Goal: Task Accomplishment & Management: Manage account settings

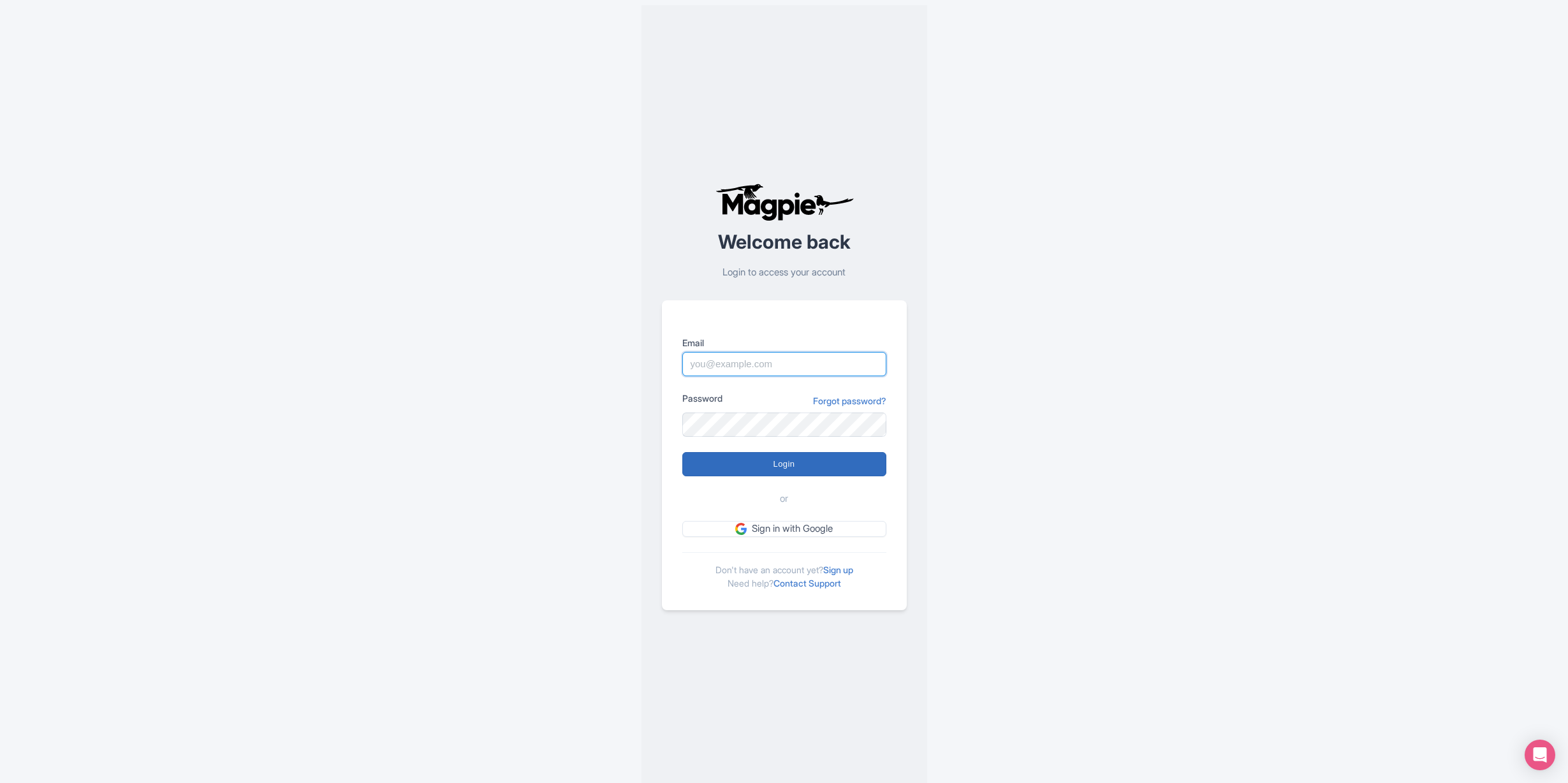
type input "info@tomis.tech"
click at [786, 469] on input "Login" at bounding box center [784, 464] width 204 height 24
type input "Logging in..."
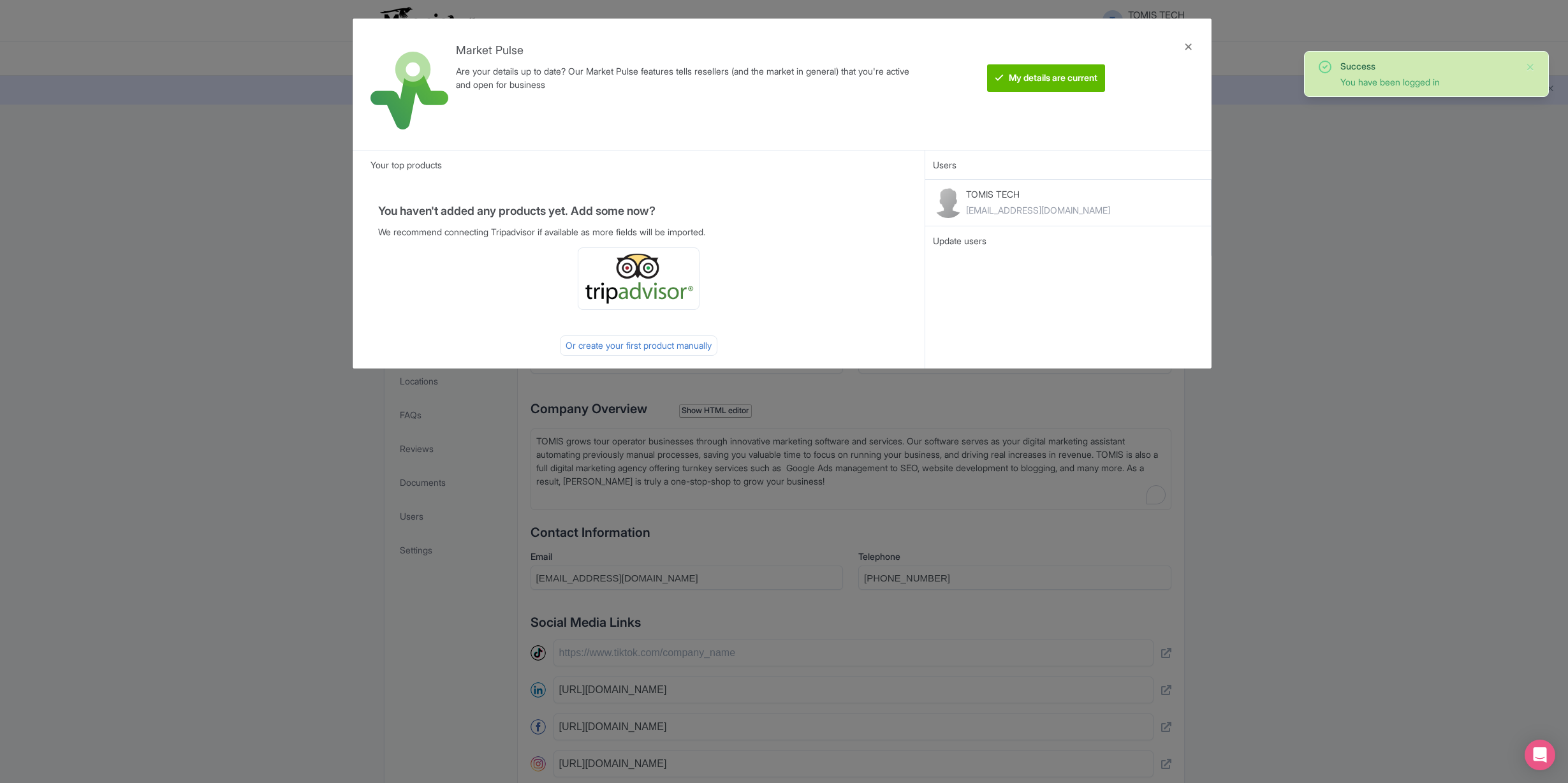
click at [1189, 47] on div at bounding box center [1188, 85] width 31 height 111
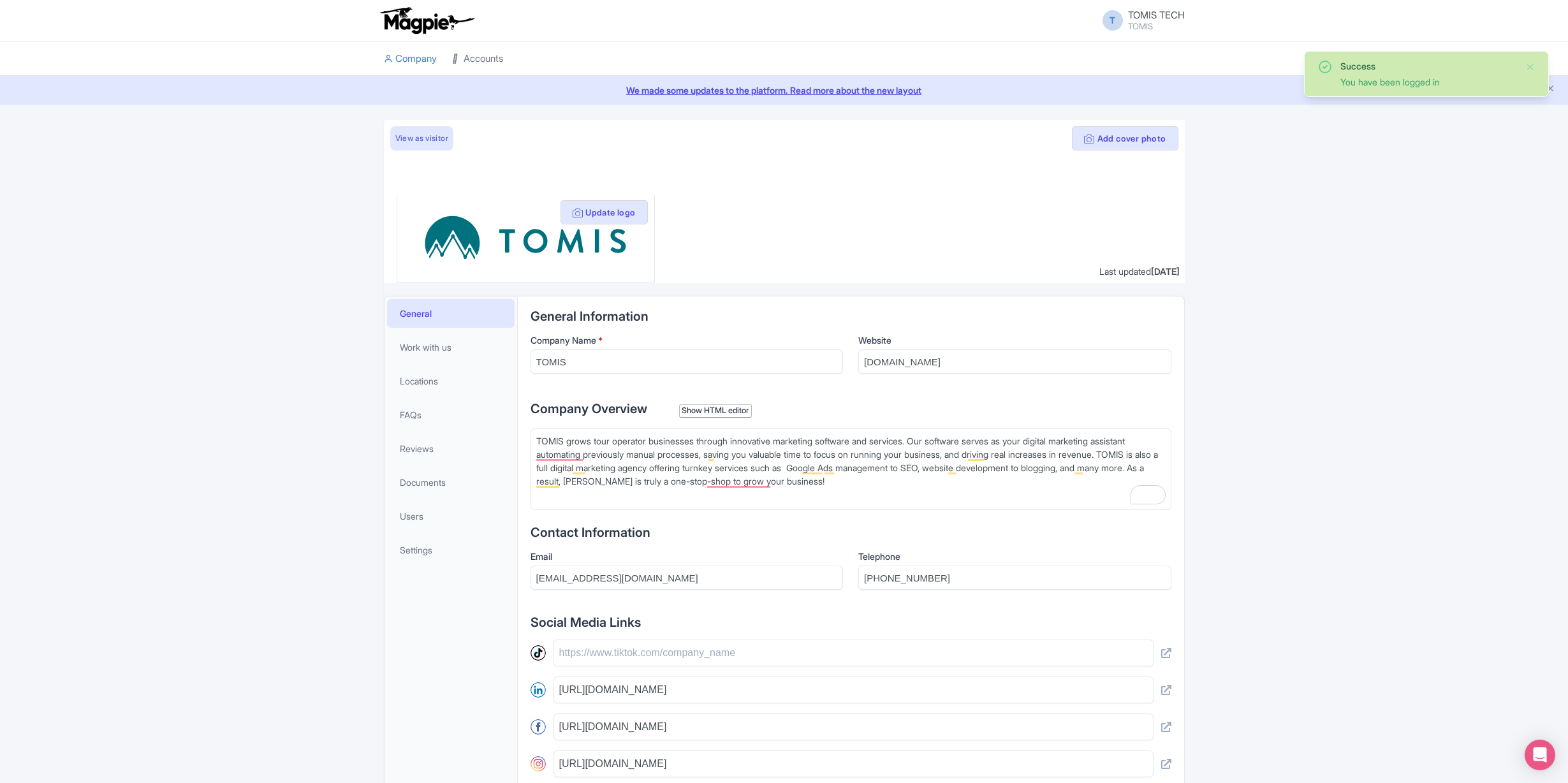
click at [484, 56] on link "Accounts" at bounding box center [478, 59] width 51 height 35
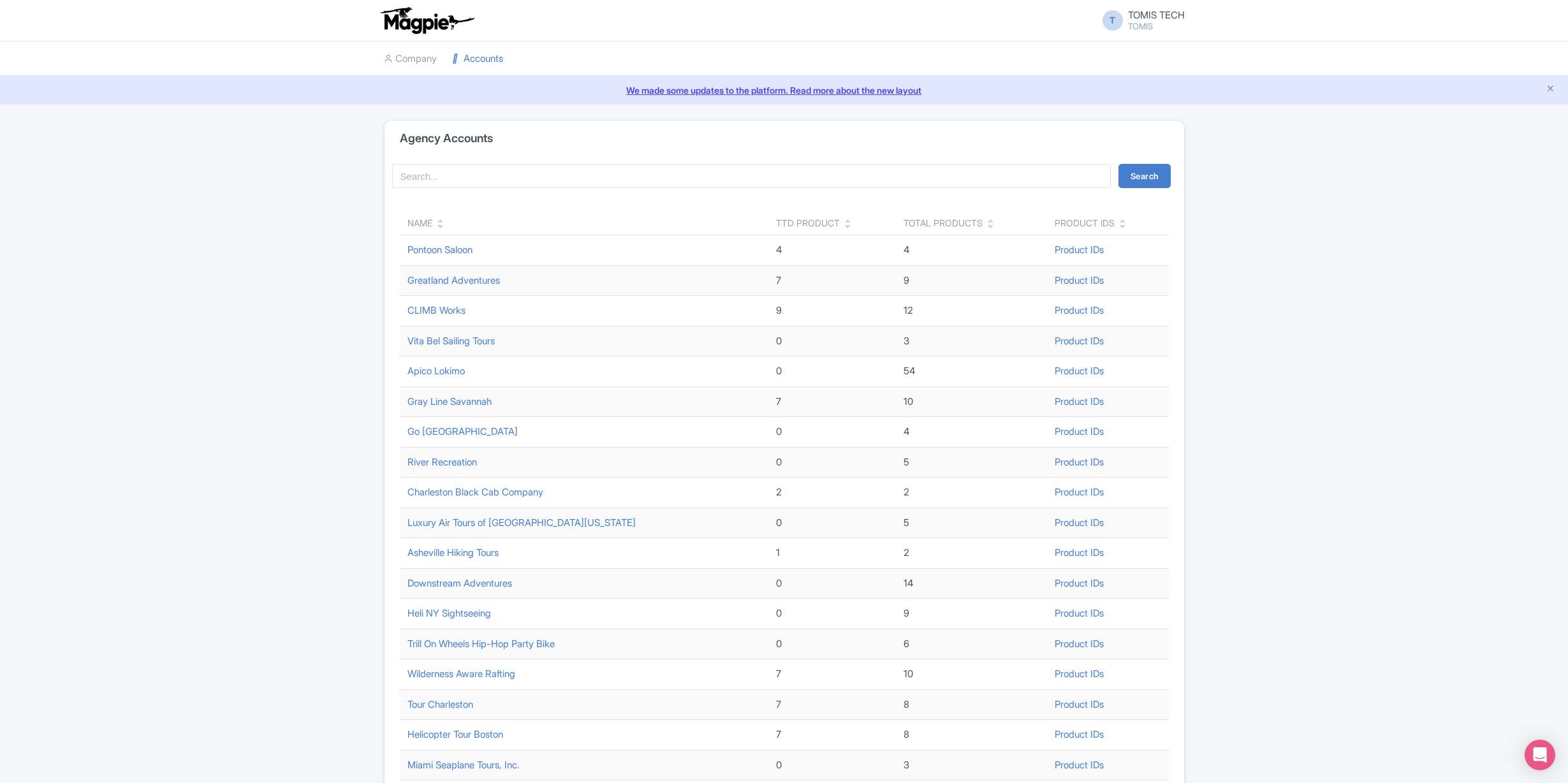
click at [442, 227] on icon at bounding box center [440, 227] width 6 height 9
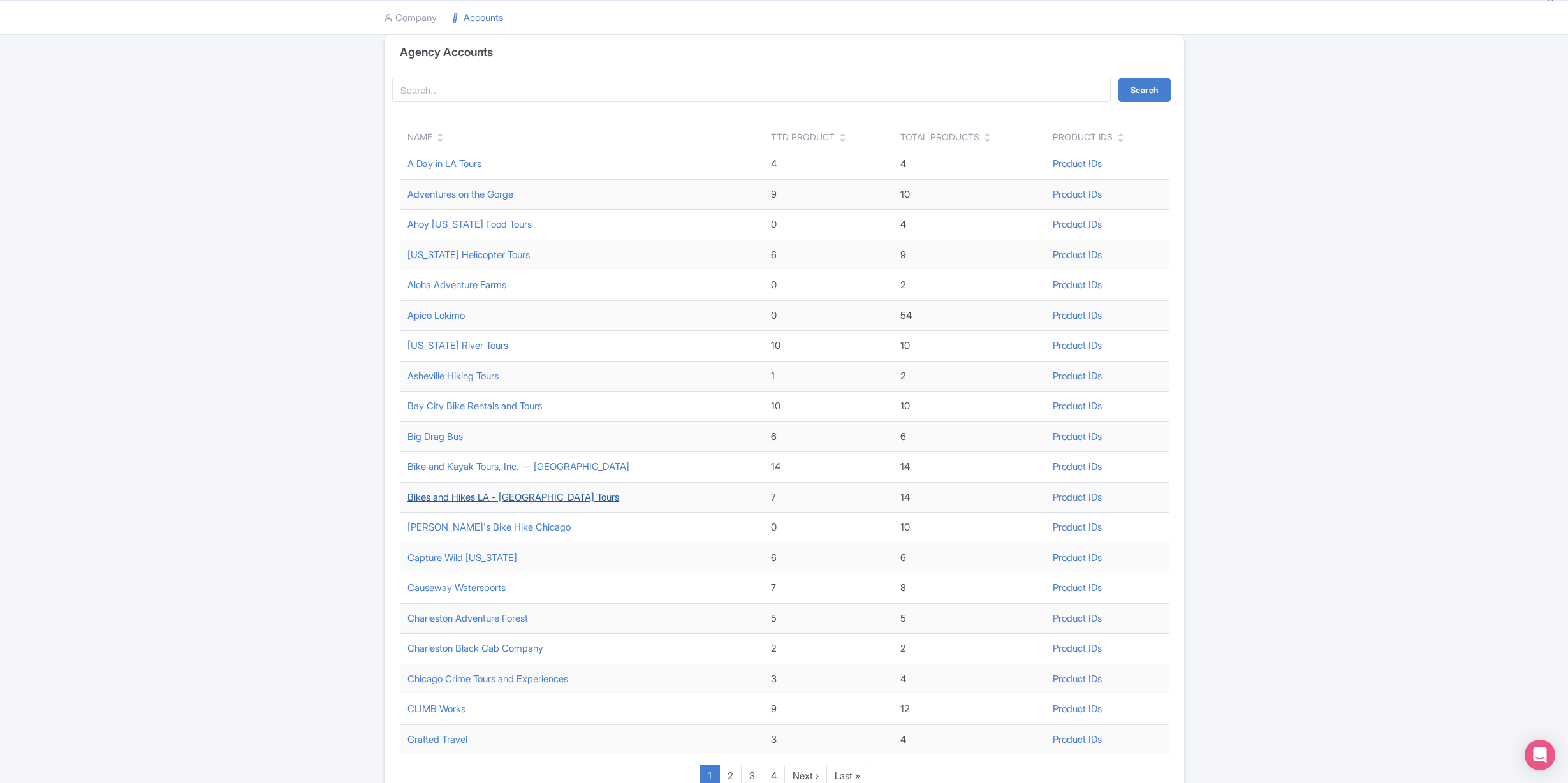
scroll to position [114, 0]
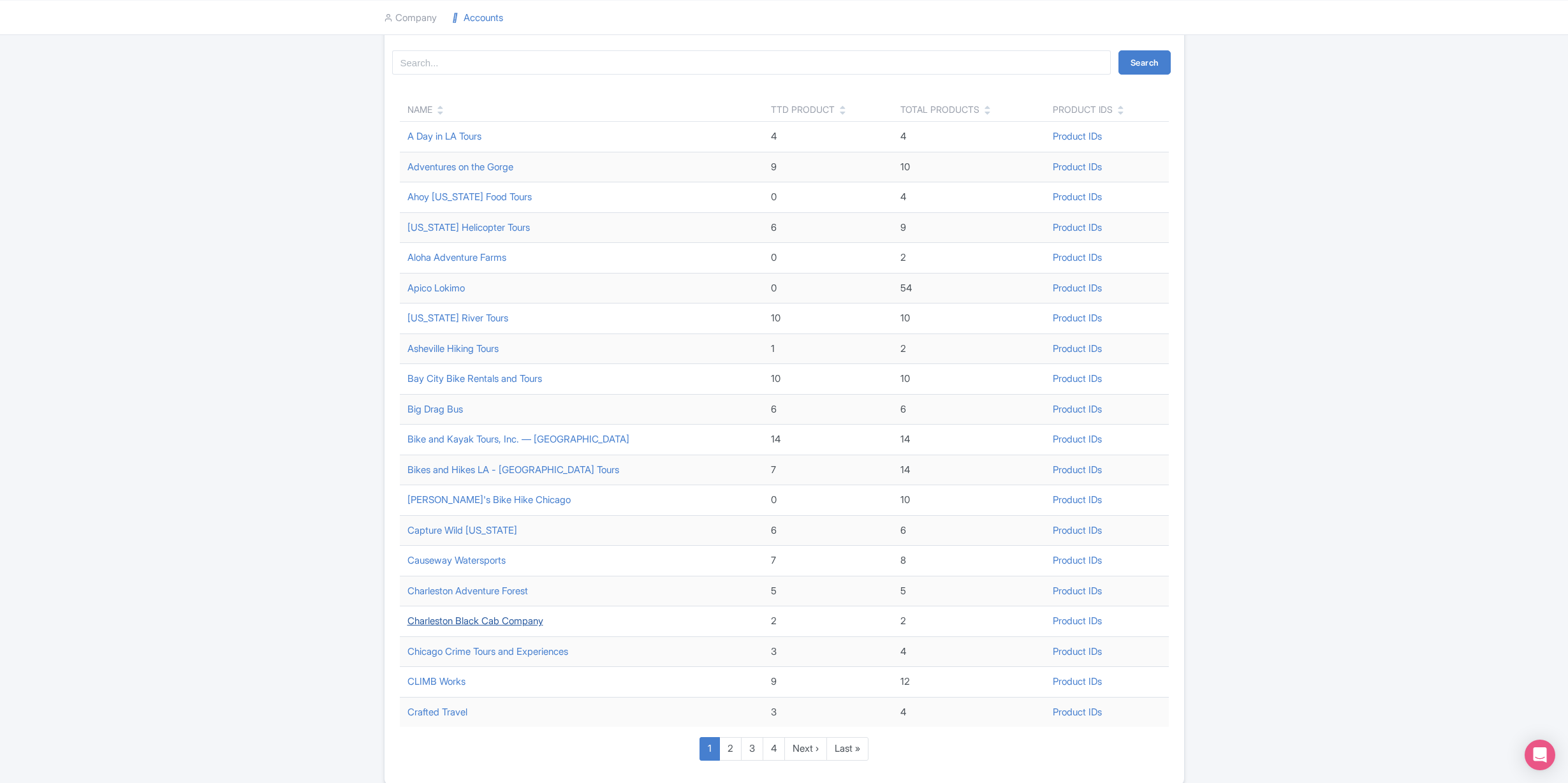
click at [492, 621] on link "Charleston Black Cab Company" at bounding box center [475, 621] width 136 height 12
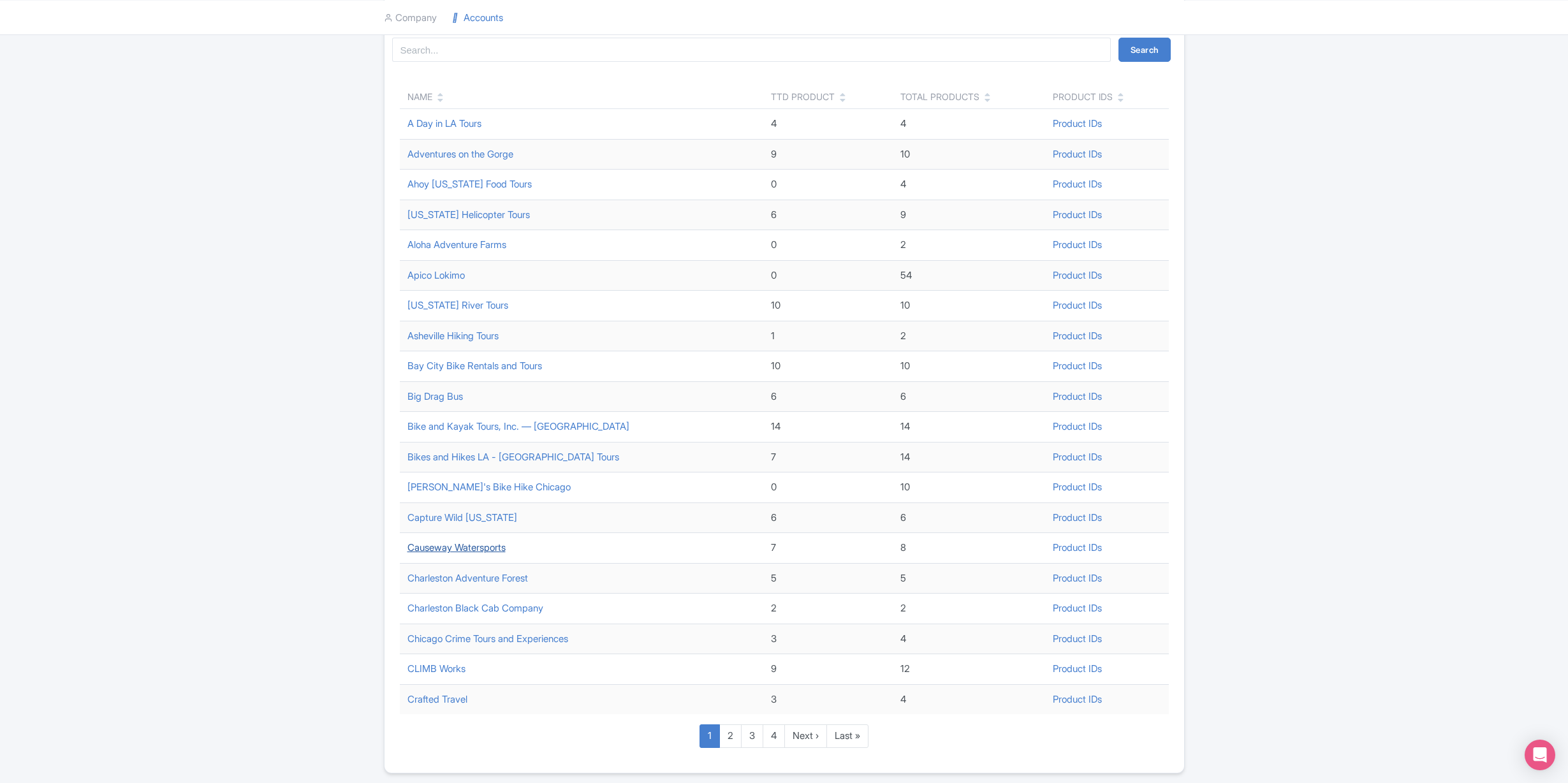
scroll to position [132, 0]
click at [452, 692] on link "Crafted Travel" at bounding box center [437, 693] width 60 height 12
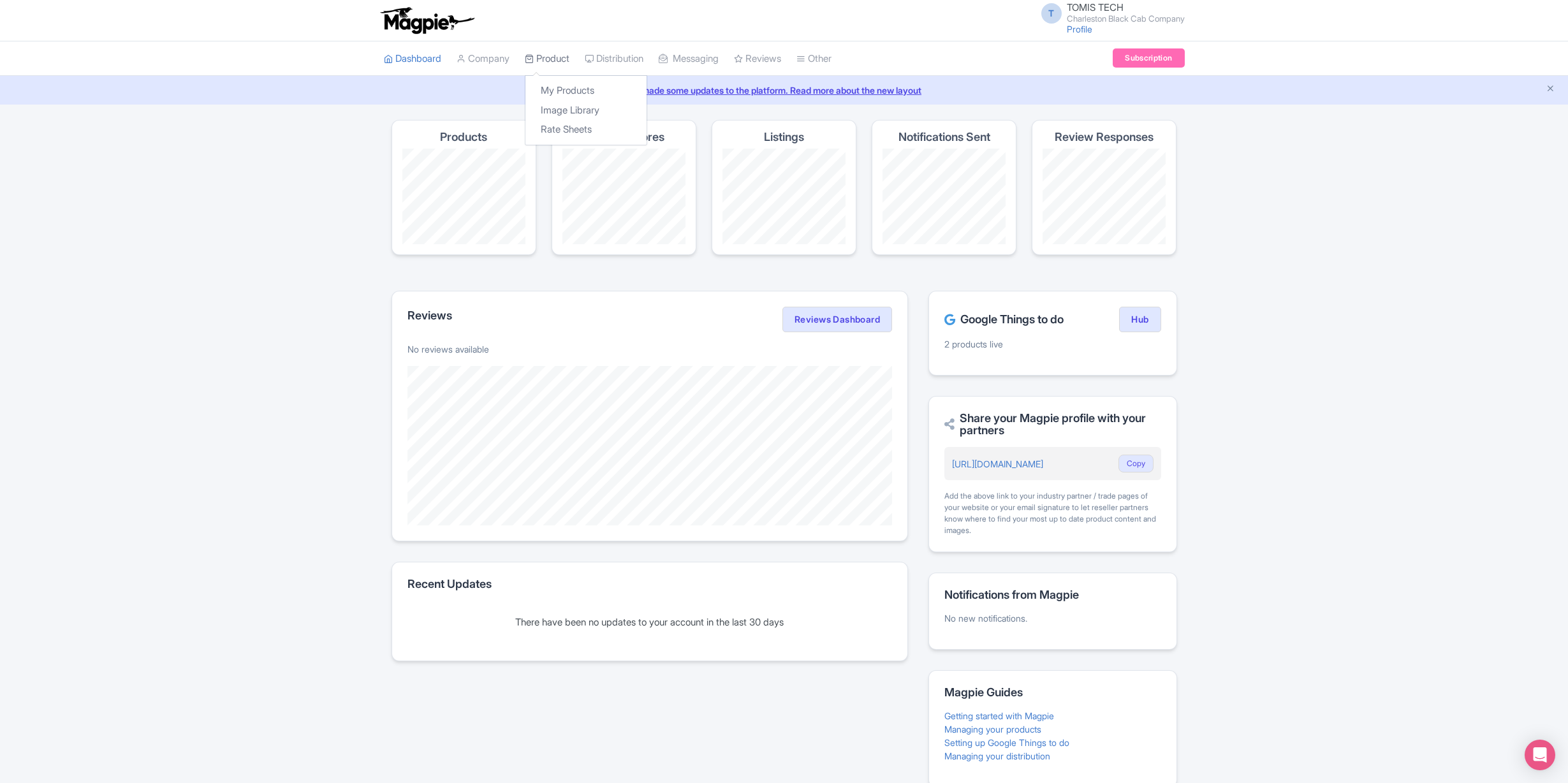
click at [557, 59] on link "Product" at bounding box center [546, 59] width 45 height 35
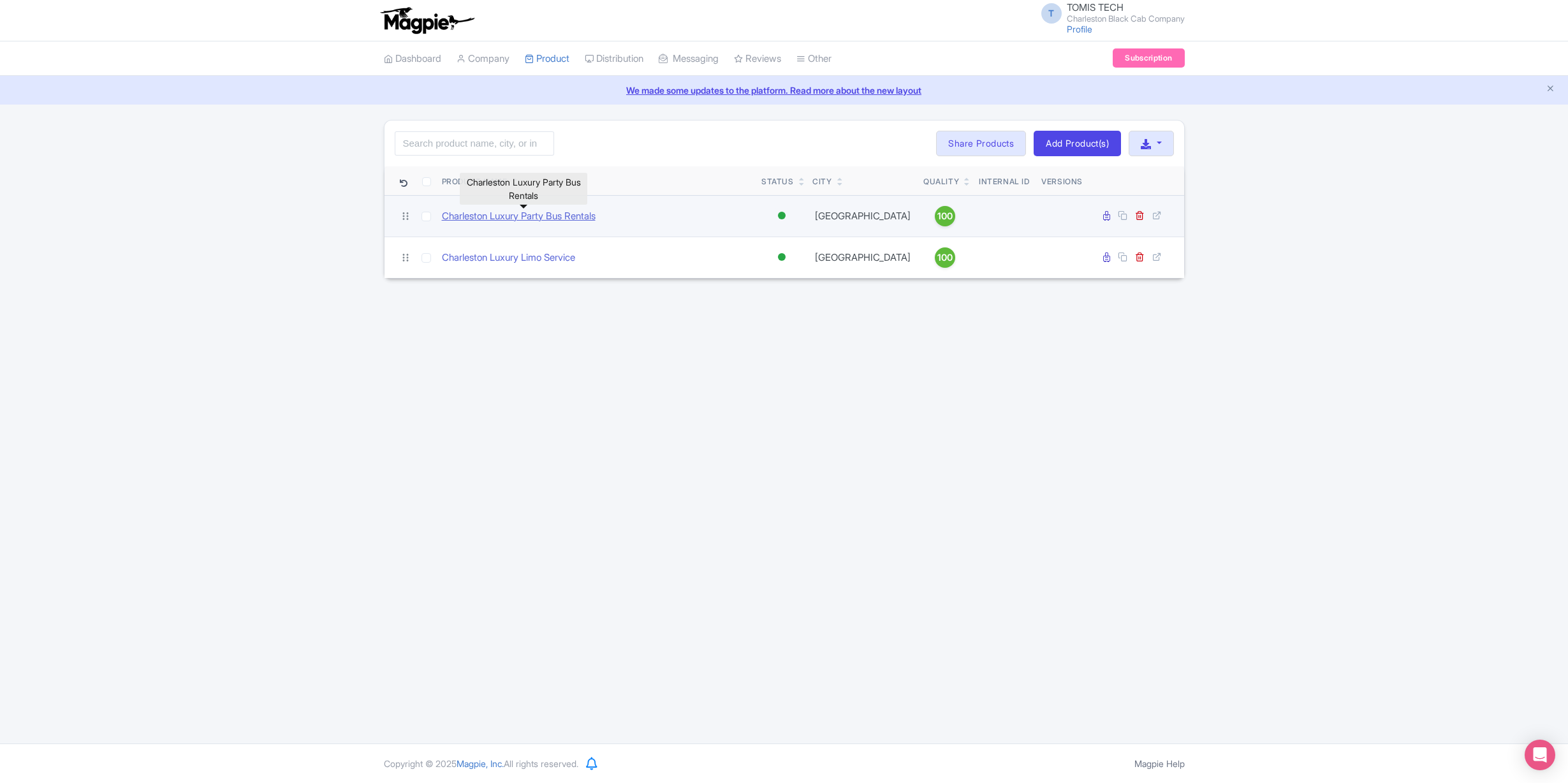
click at [499, 220] on link "Charleston Luxury Party Bus Rentals" at bounding box center [518, 216] width 153 height 15
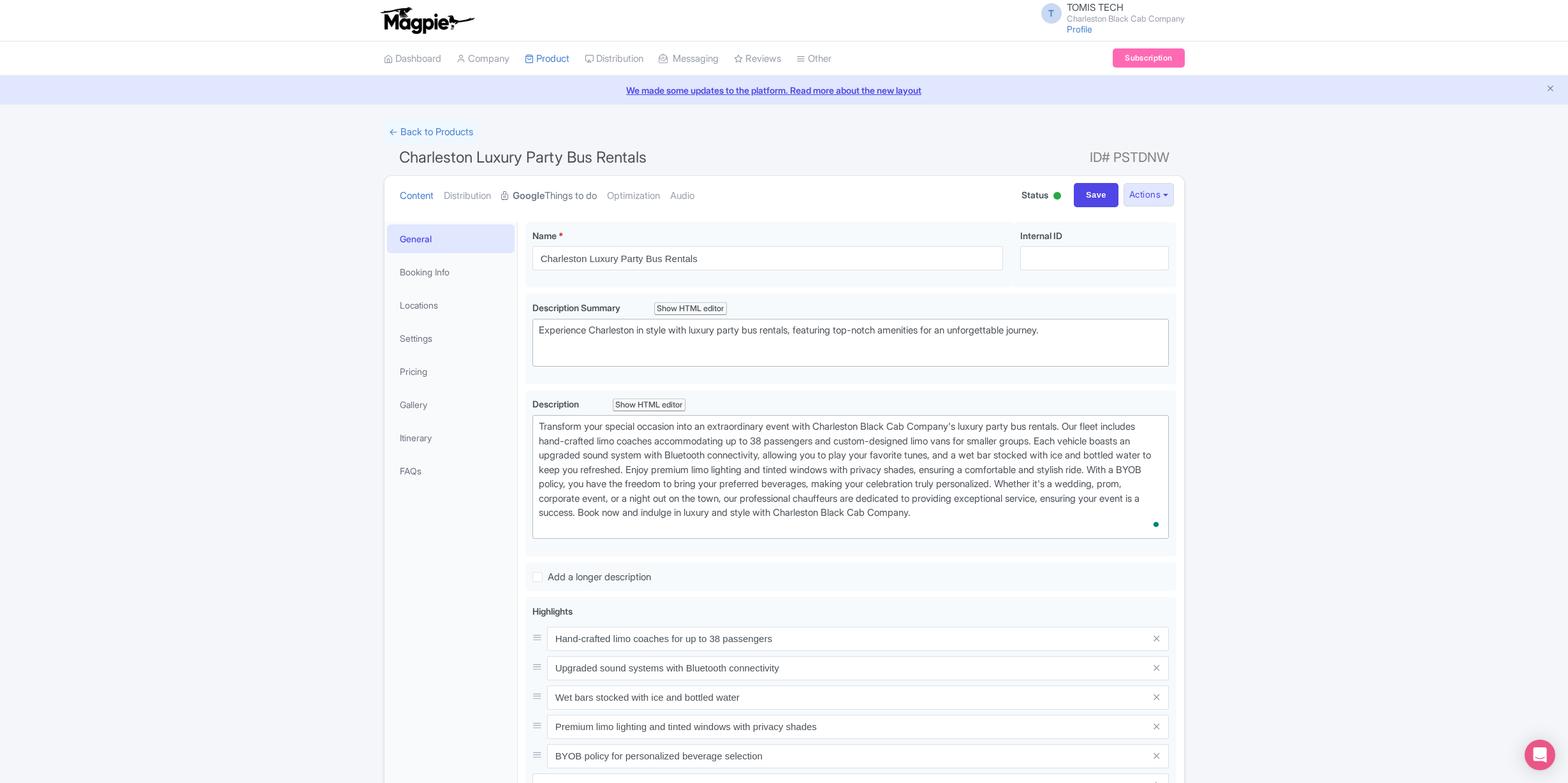
click at [563, 198] on link "Google Things to do" at bounding box center [548, 197] width 95 height 41
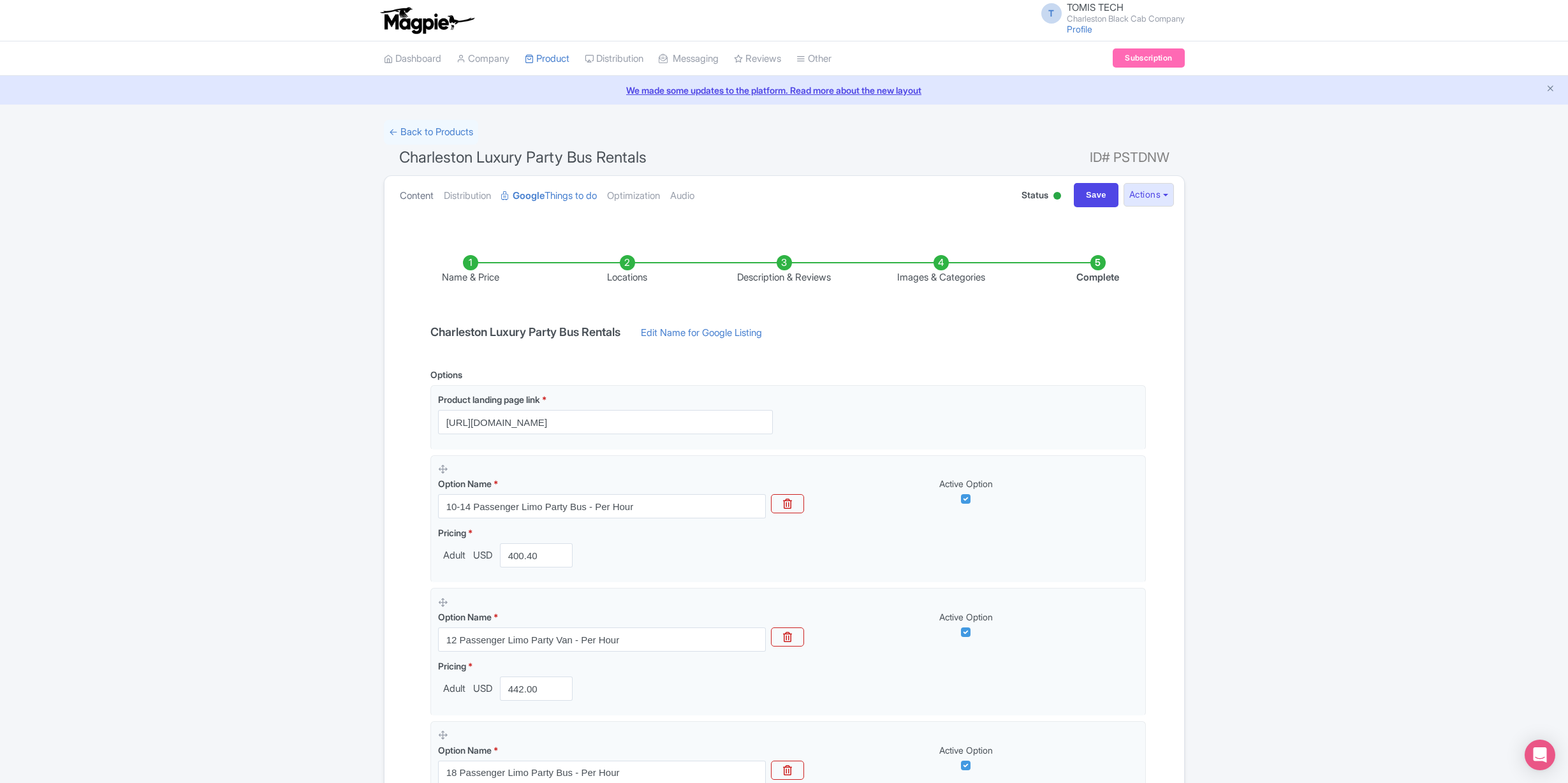
click at [427, 198] on link "Content" at bounding box center [416, 197] width 33 height 41
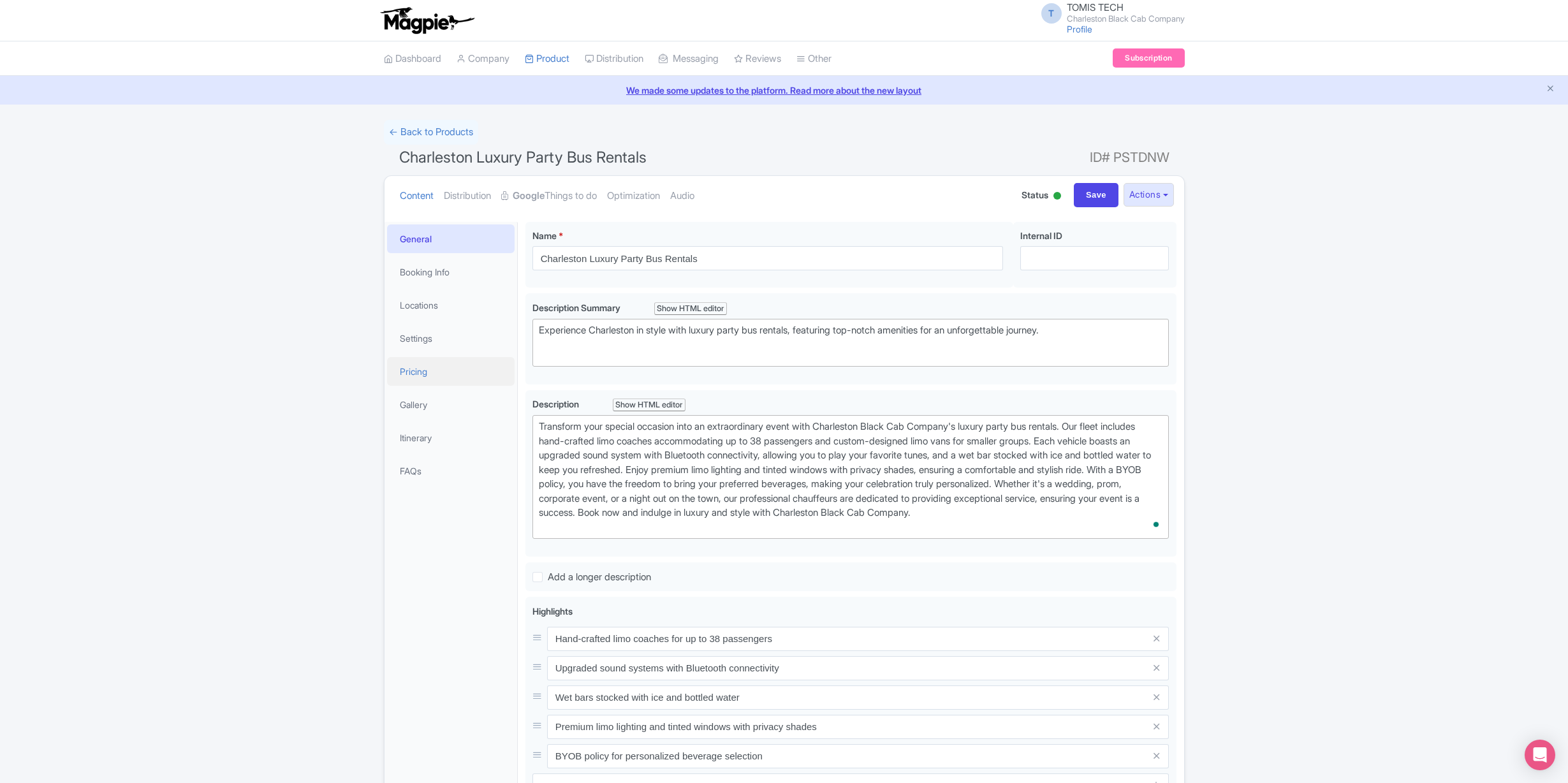
click at [444, 377] on link "Pricing" at bounding box center [450, 371] width 128 height 29
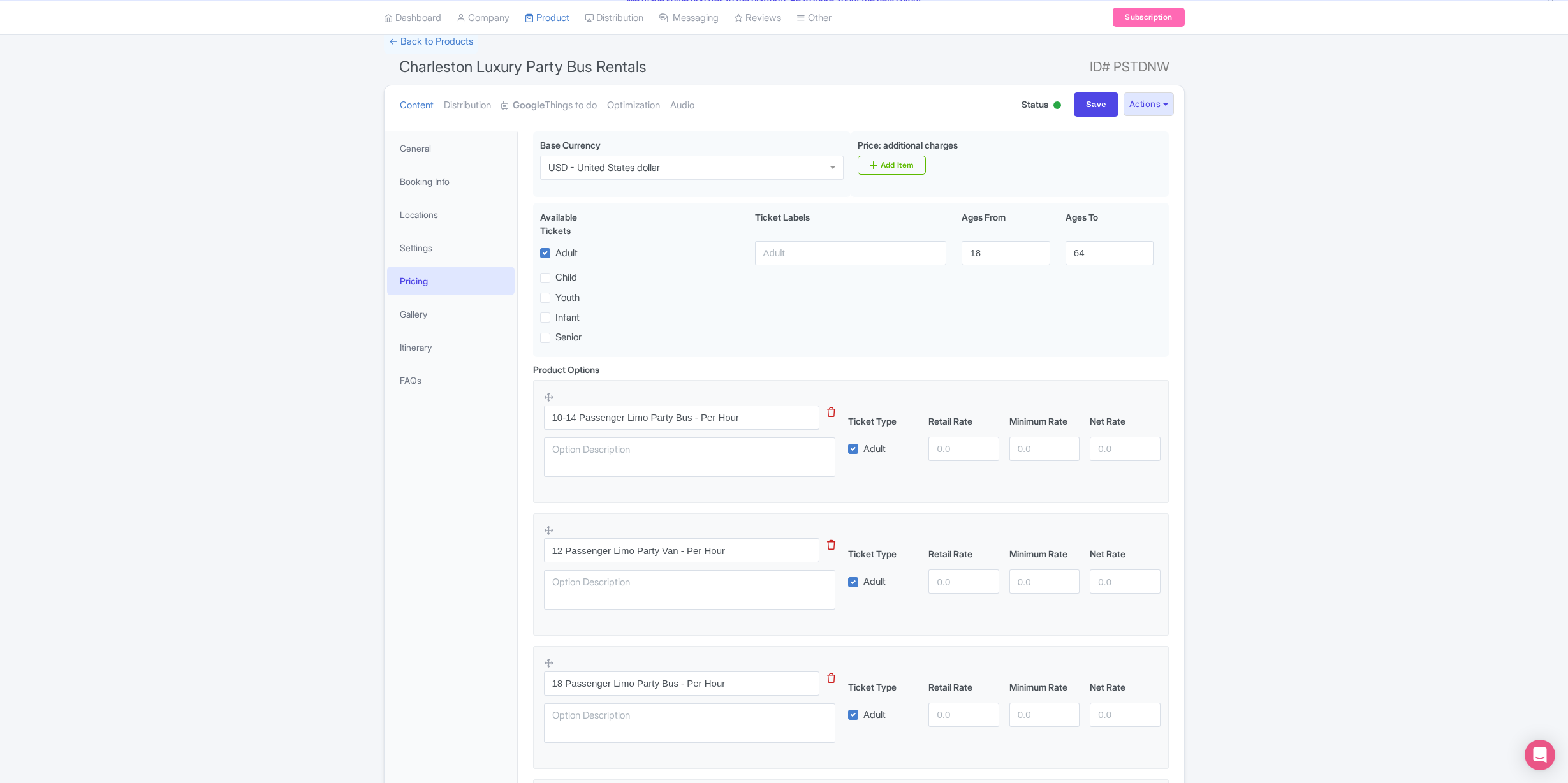
scroll to position [53, 0]
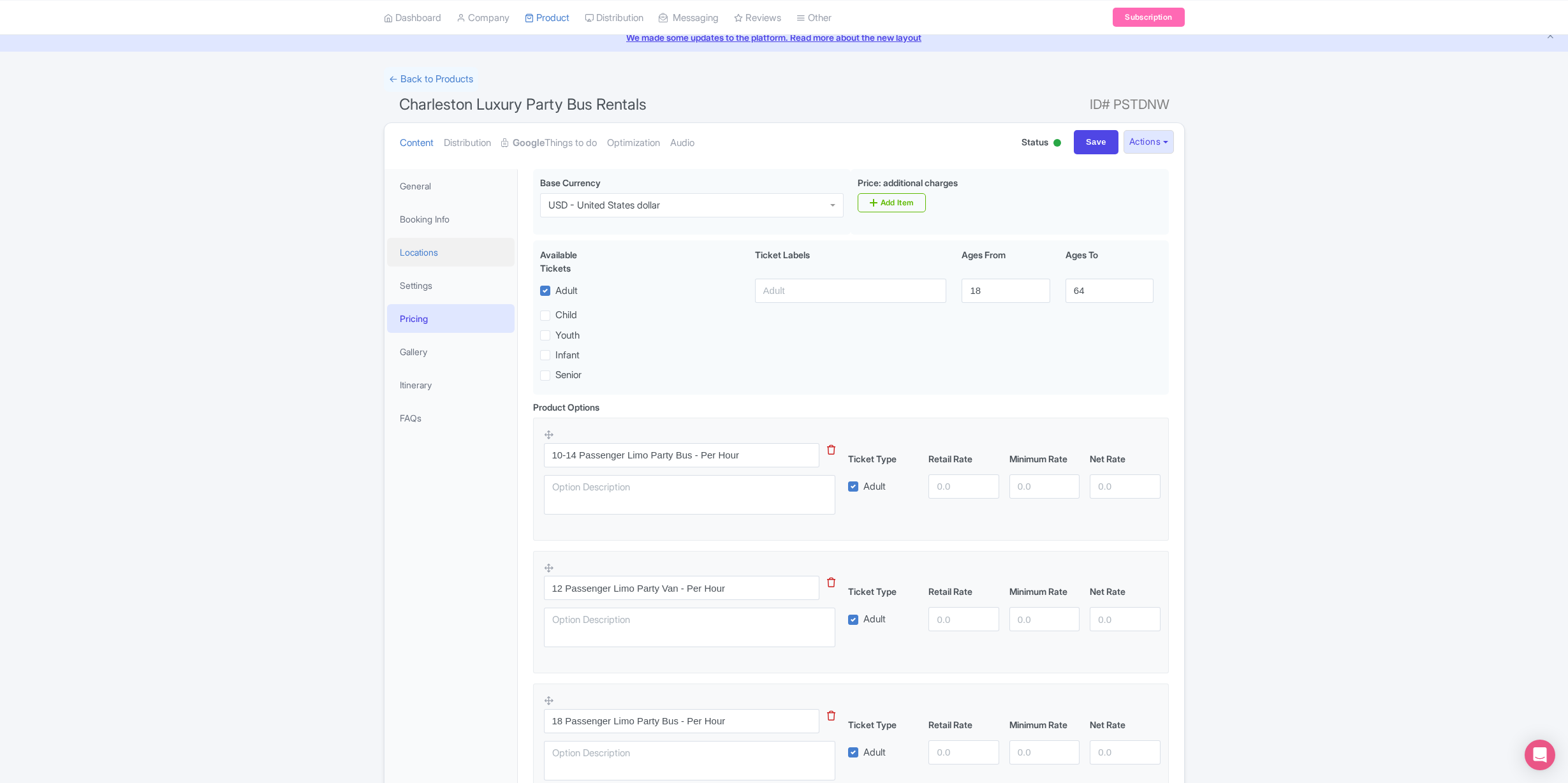
click at [438, 242] on link "Locations" at bounding box center [450, 252] width 128 height 29
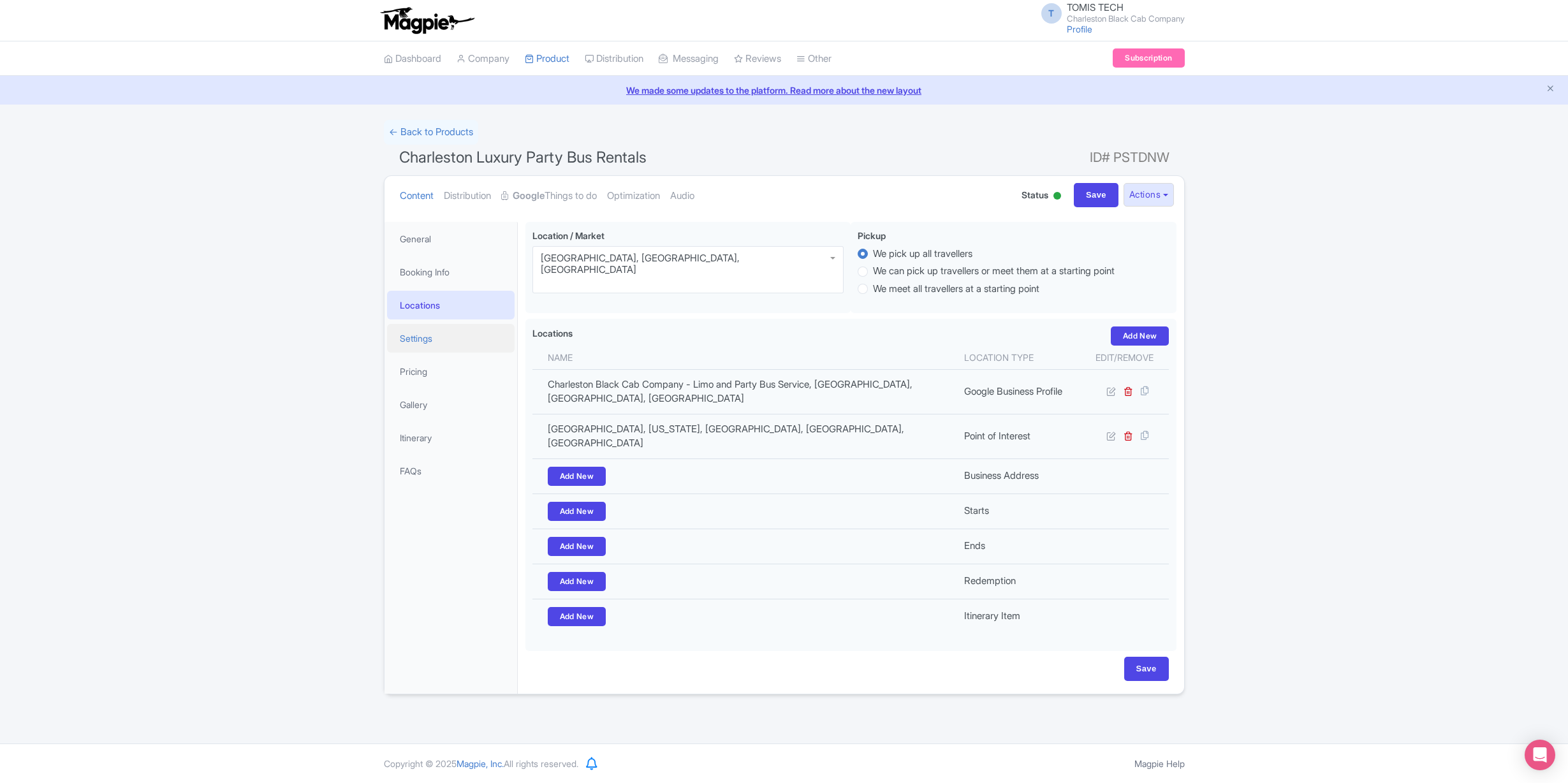
click at [435, 338] on link "Settings" at bounding box center [450, 338] width 128 height 29
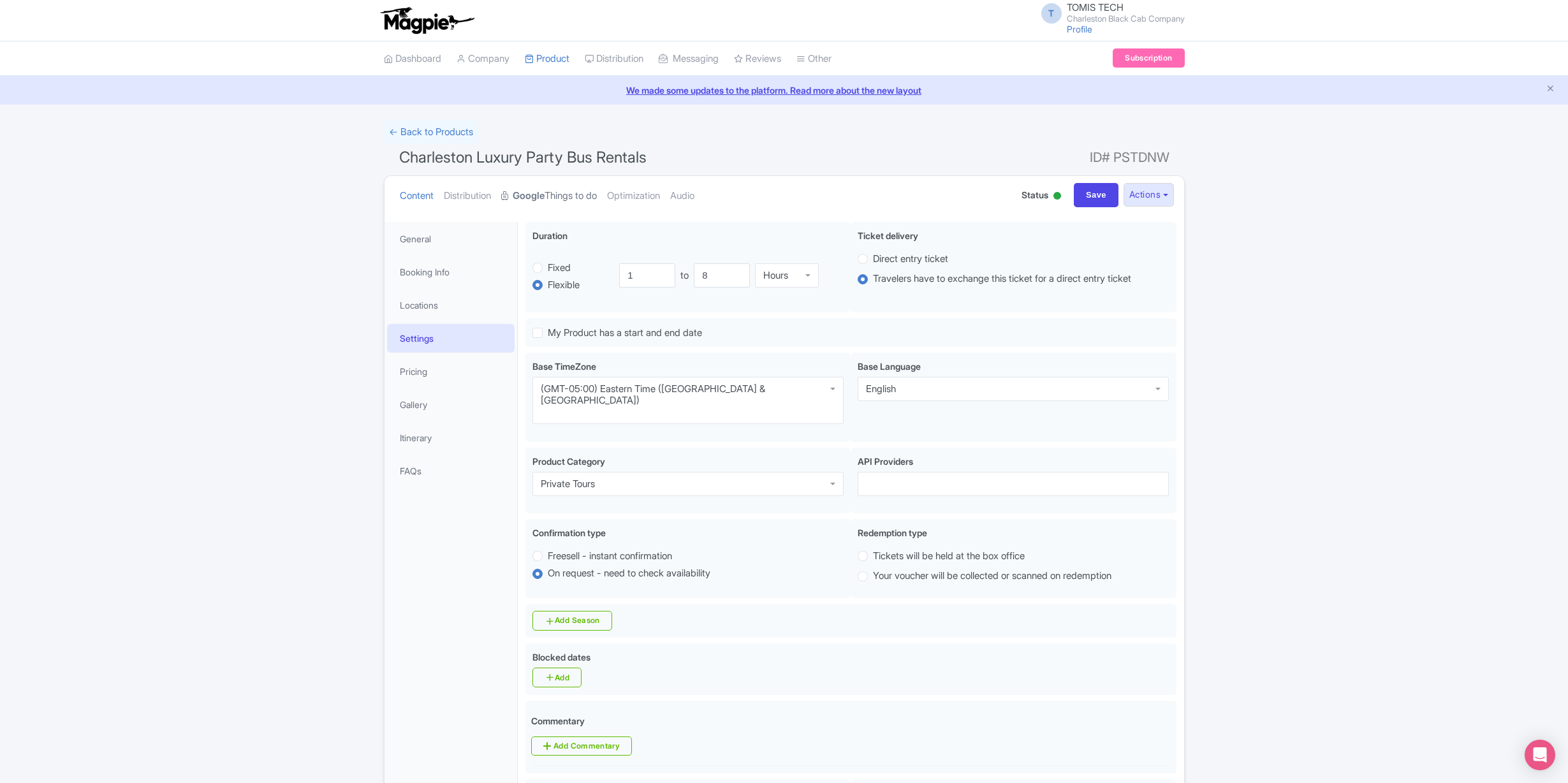
click at [575, 196] on link "Google Things to do" at bounding box center [548, 197] width 95 height 41
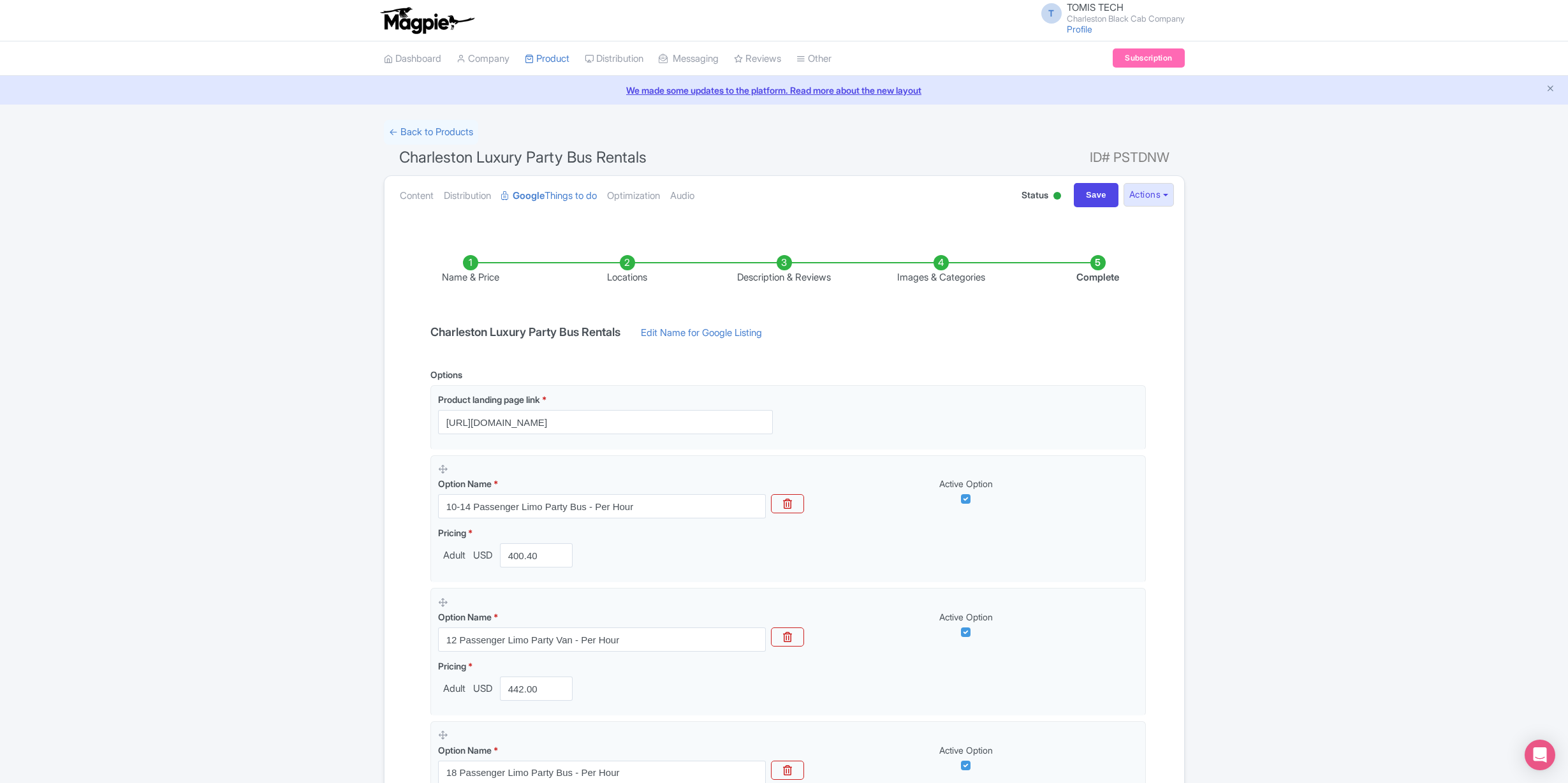
click at [476, 266] on li "Name & Price" at bounding box center [471, 270] width 157 height 30
click at [635, 262] on li "Locations" at bounding box center [628, 270] width 157 height 30
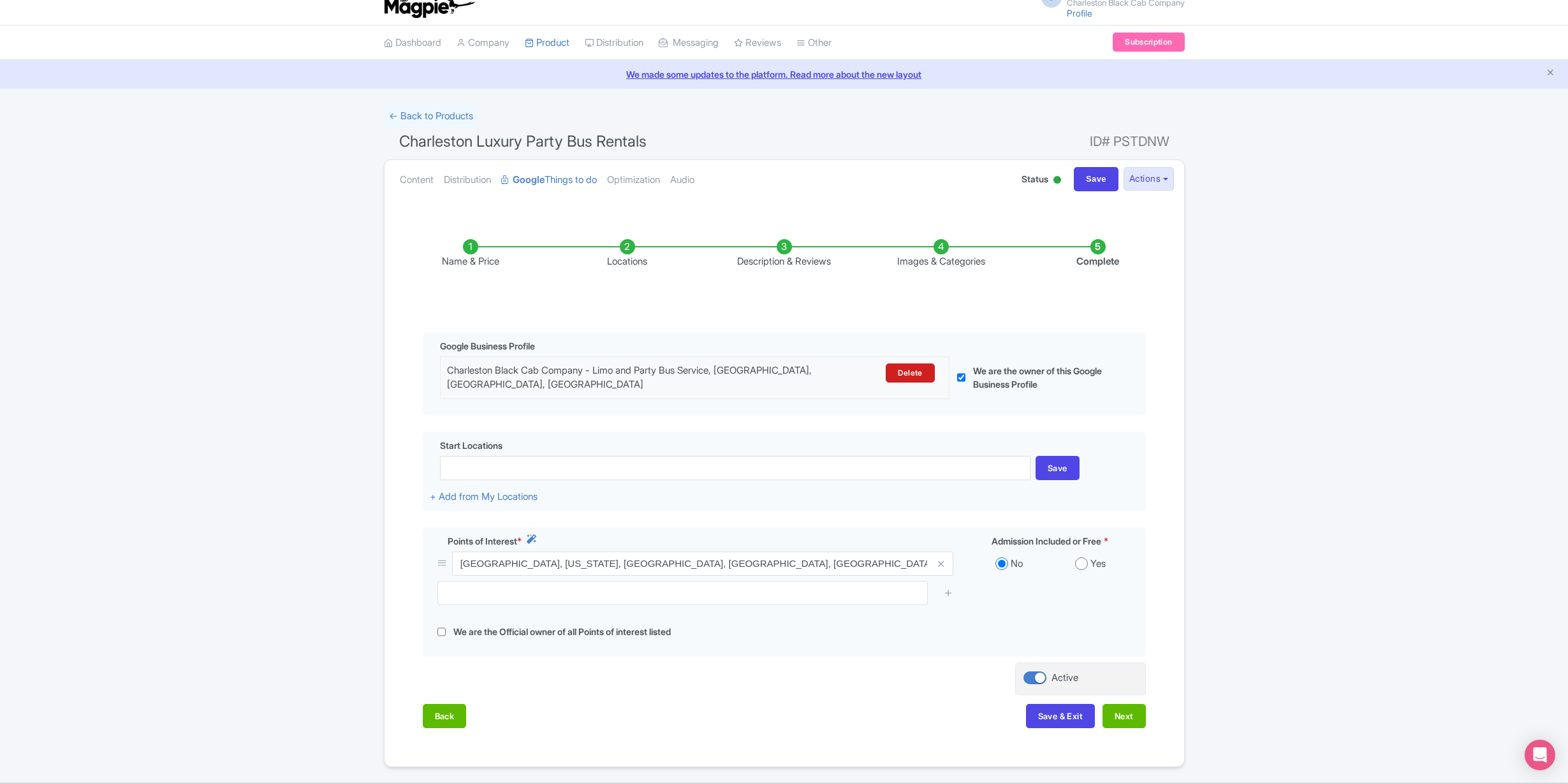
scroll to position [56, 0]
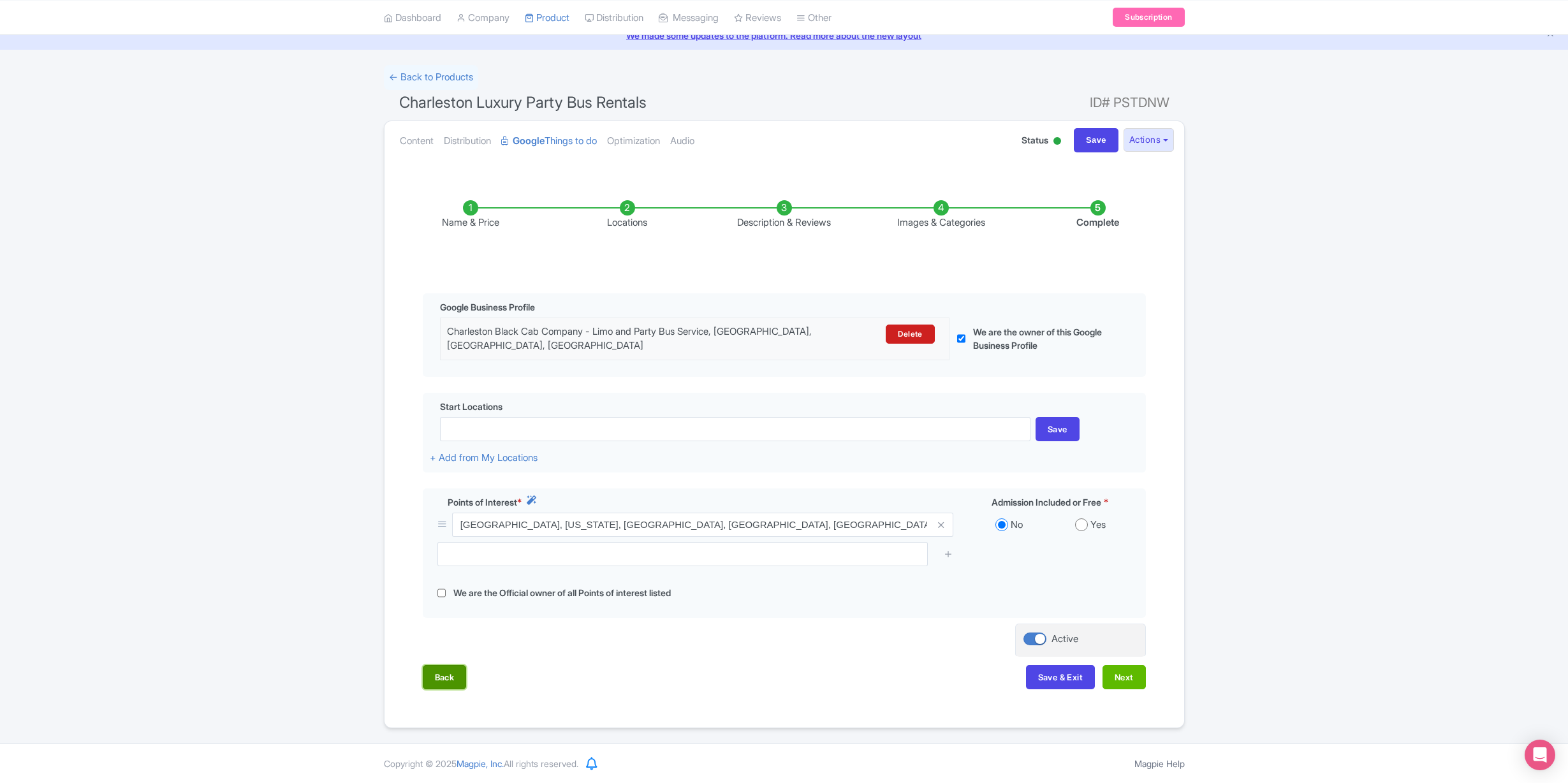
click at [454, 675] on button "Back" at bounding box center [445, 676] width 44 height 24
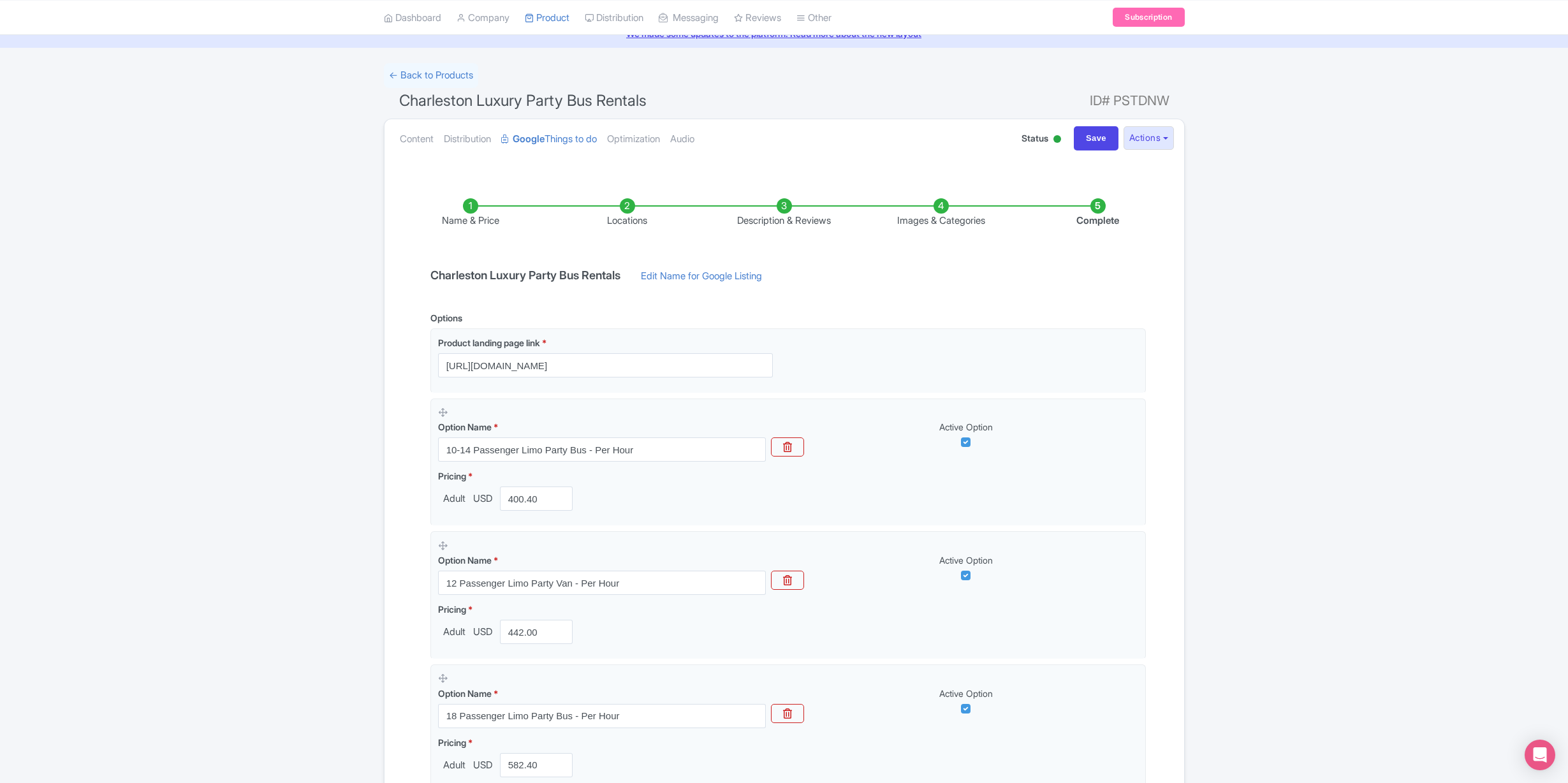
scroll to position [0, 0]
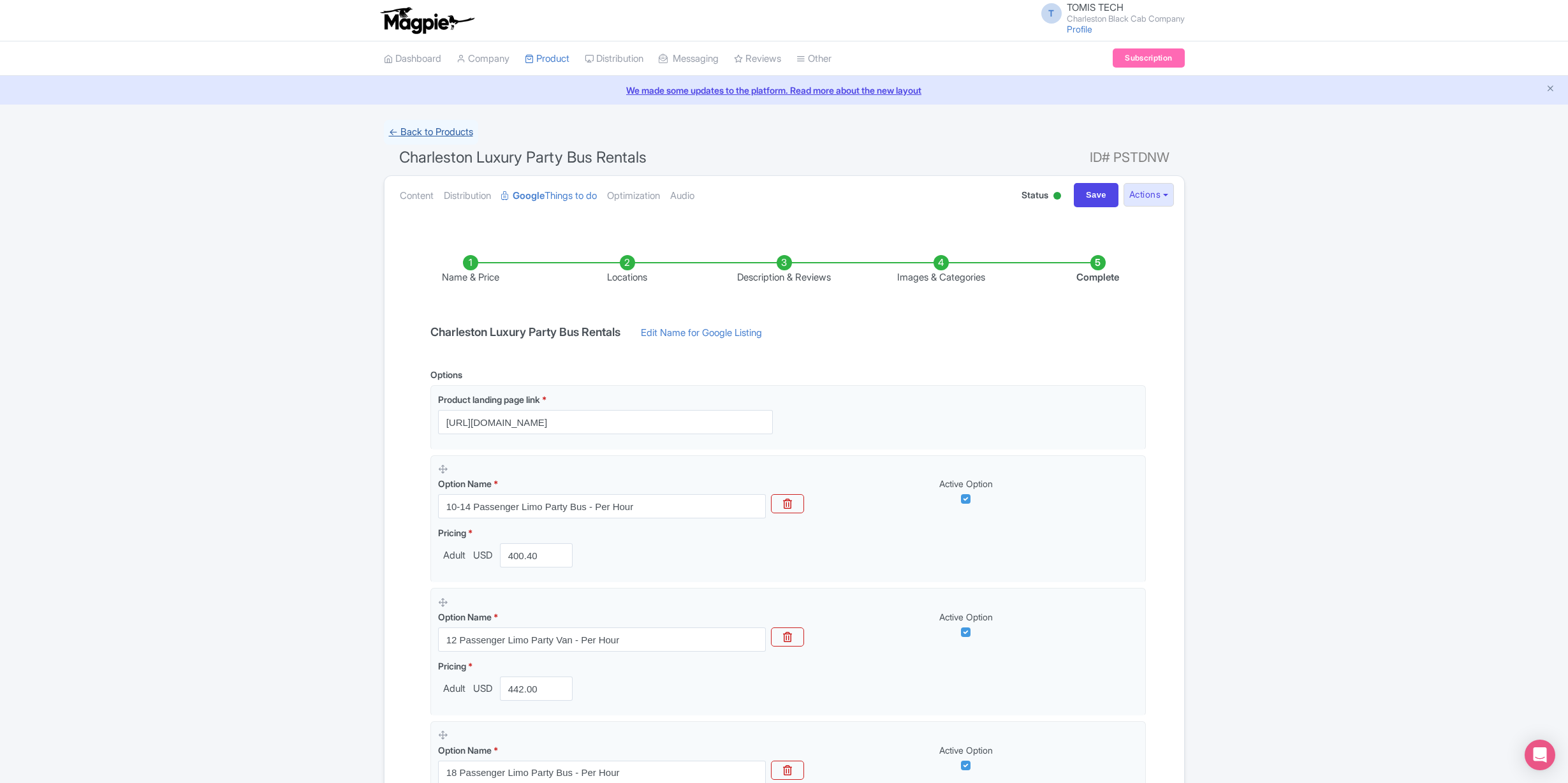
click at [430, 136] on link "← Back to Products" at bounding box center [430, 132] width 94 height 25
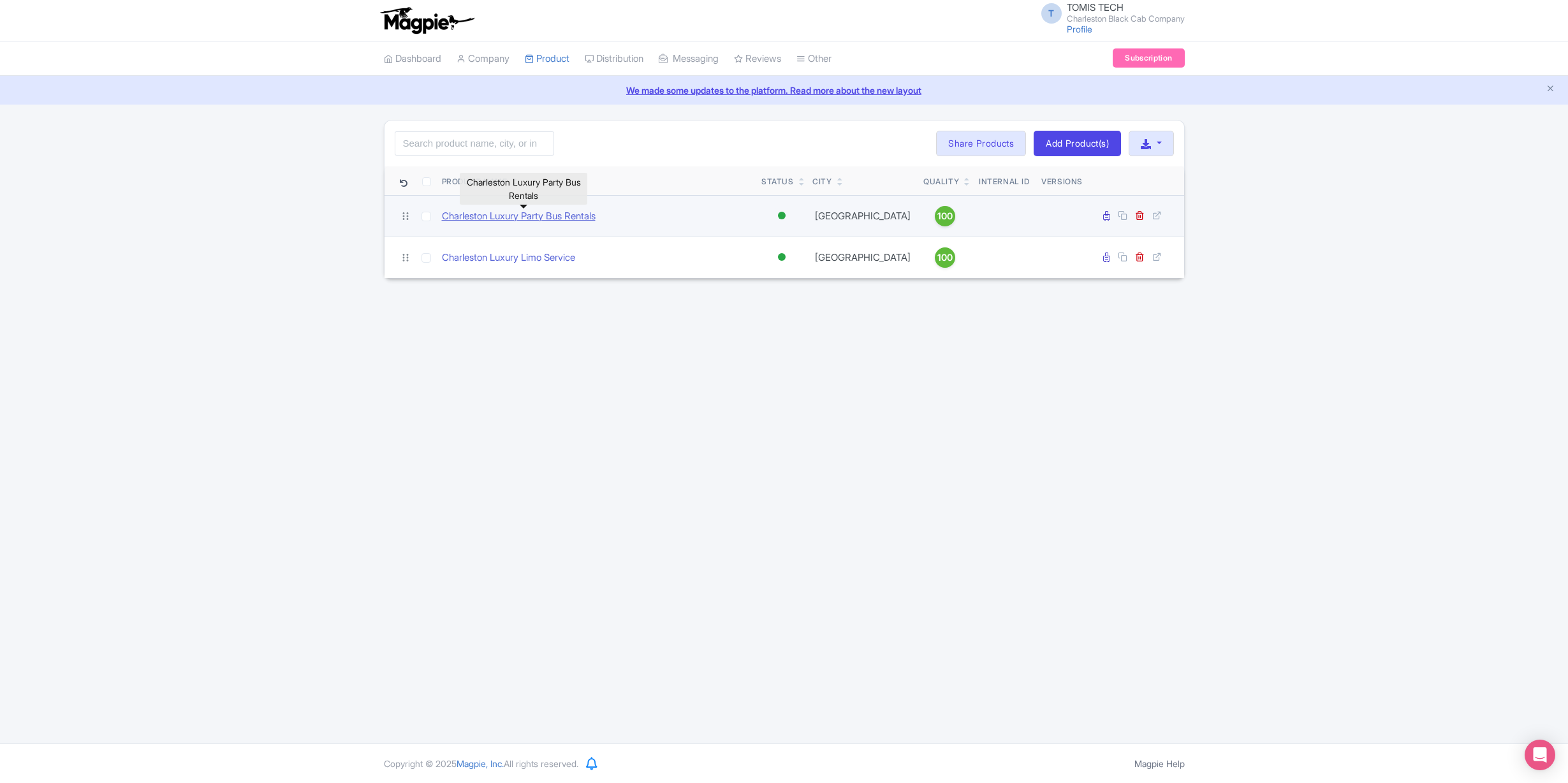
click at [517, 216] on link "Charleston Luxury Party Bus Rentals" at bounding box center [518, 216] width 153 height 15
click at [566, 217] on link "Charleston Luxury Party Bus Rentals" at bounding box center [518, 216] width 153 height 15
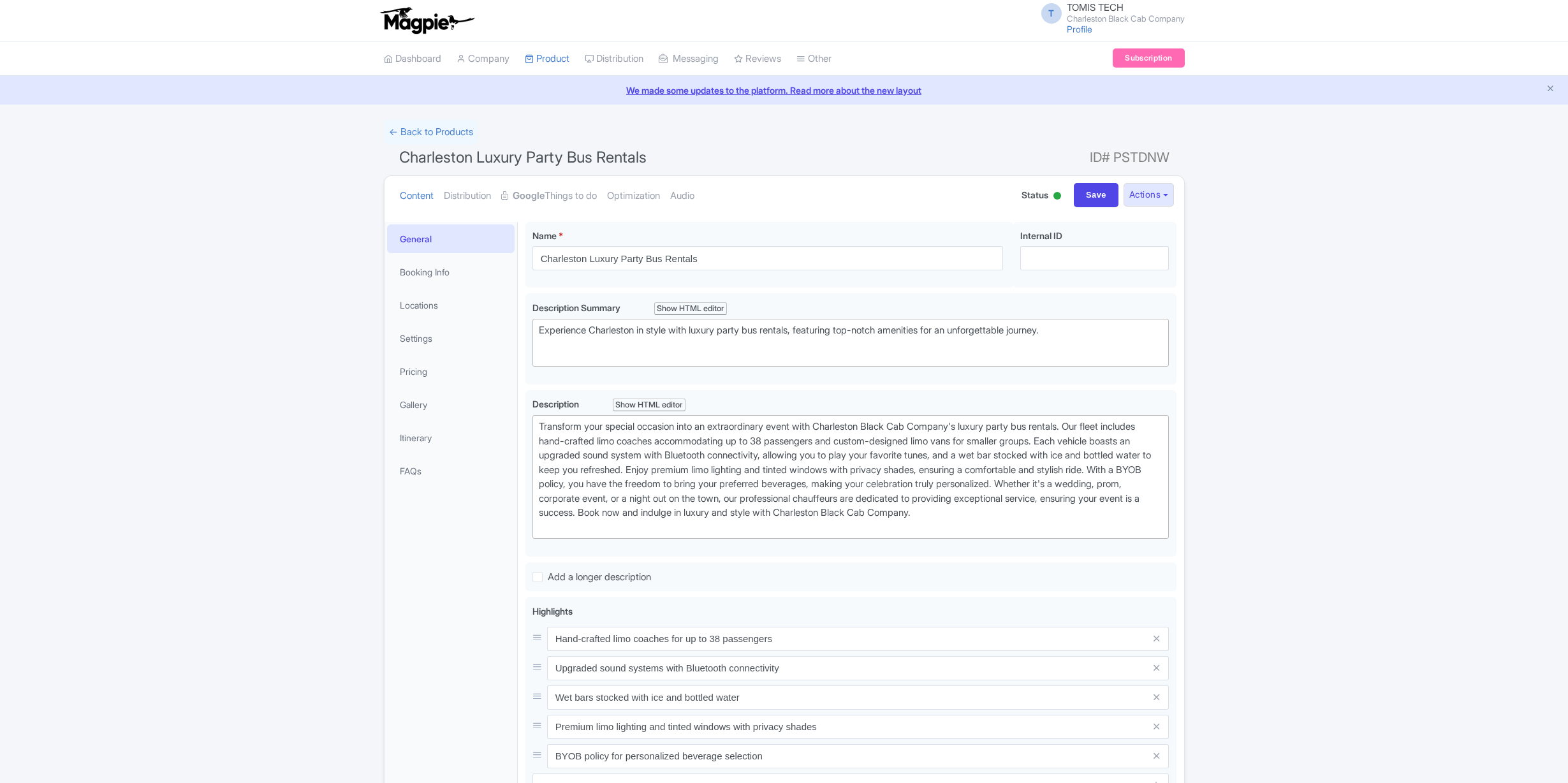
click at [566, 196] on link "Google Things to do" at bounding box center [548, 197] width 95 height 41
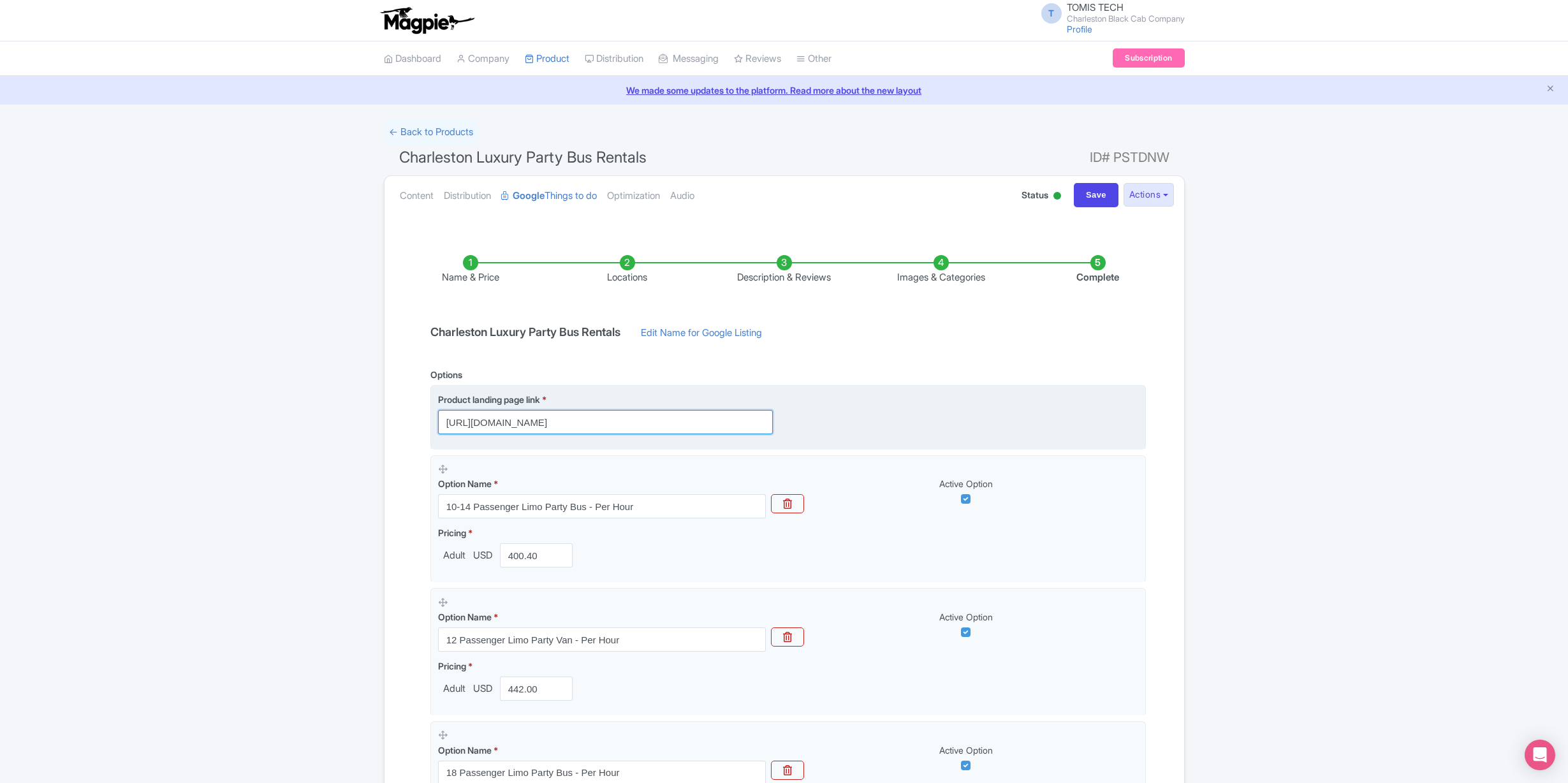
click at [635, 420] on input "[URL][DOMAIN_NAME]" at bounding box center [606, 421] width 335 height 24
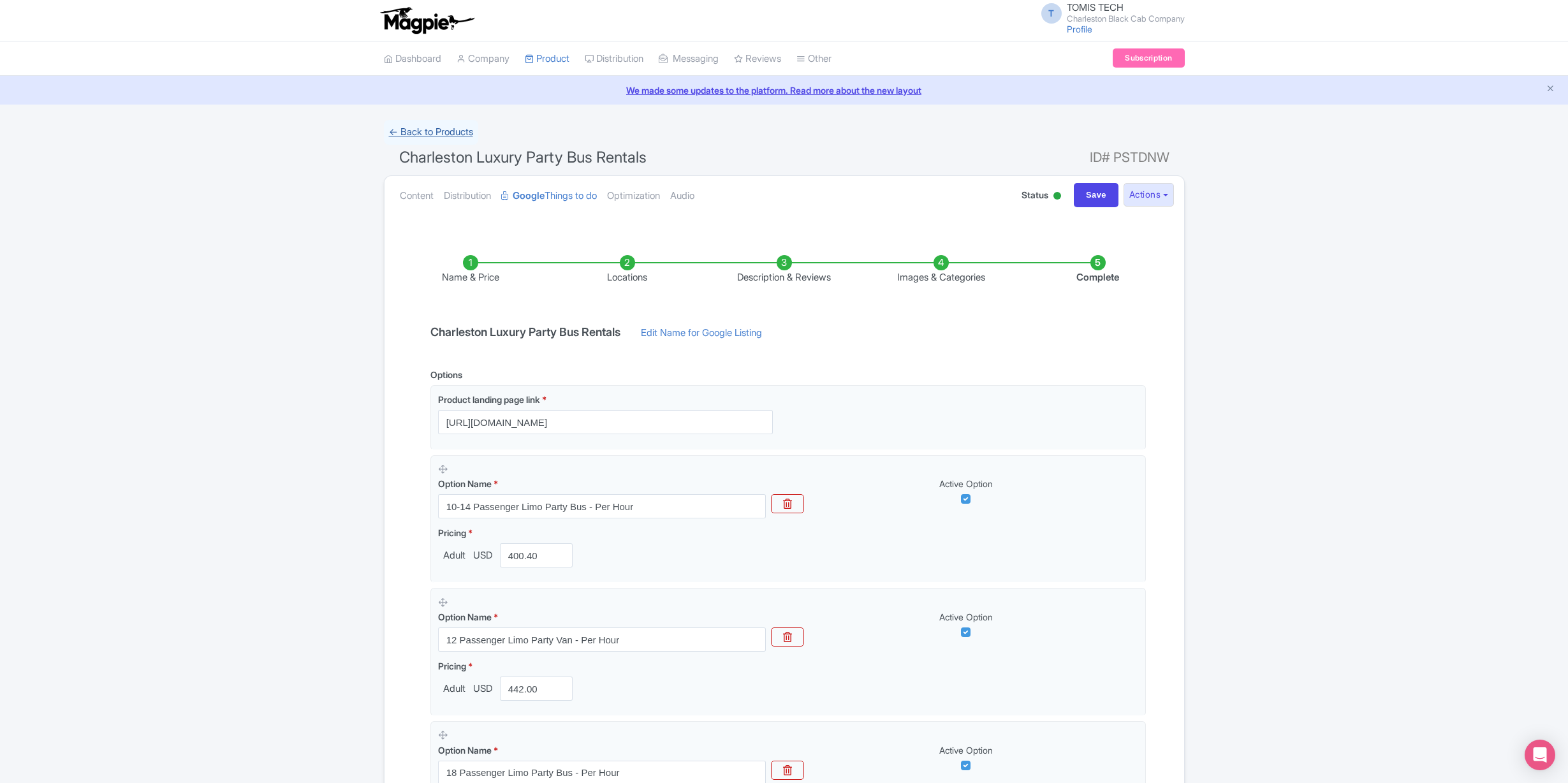
click at [443, 138] on link "← Back to Products" at bounding box center [430, 132] width 94 height 25
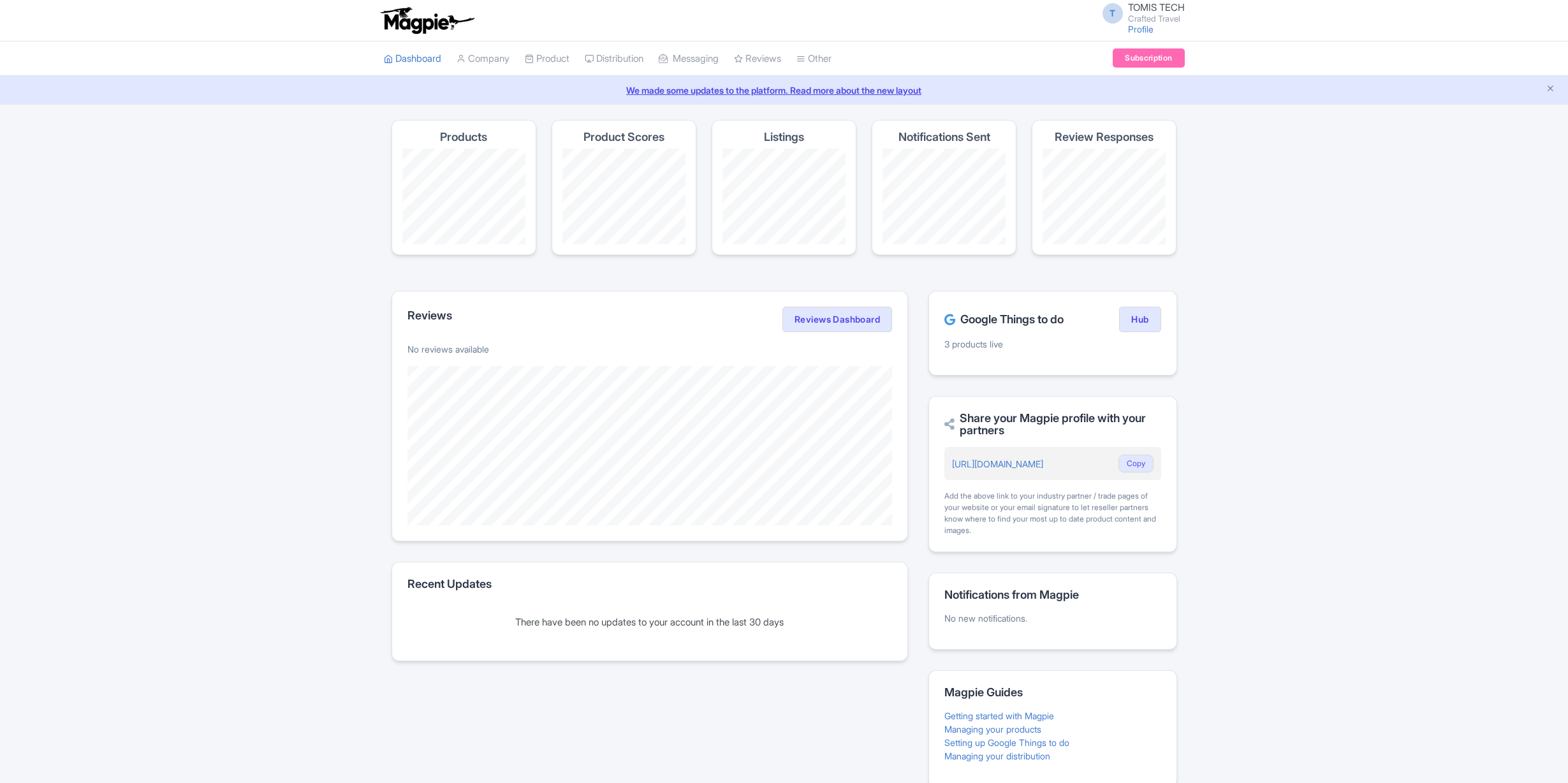
click at [548, 65] on link "Product" at bounding box center [546, 59] width 45 height 35
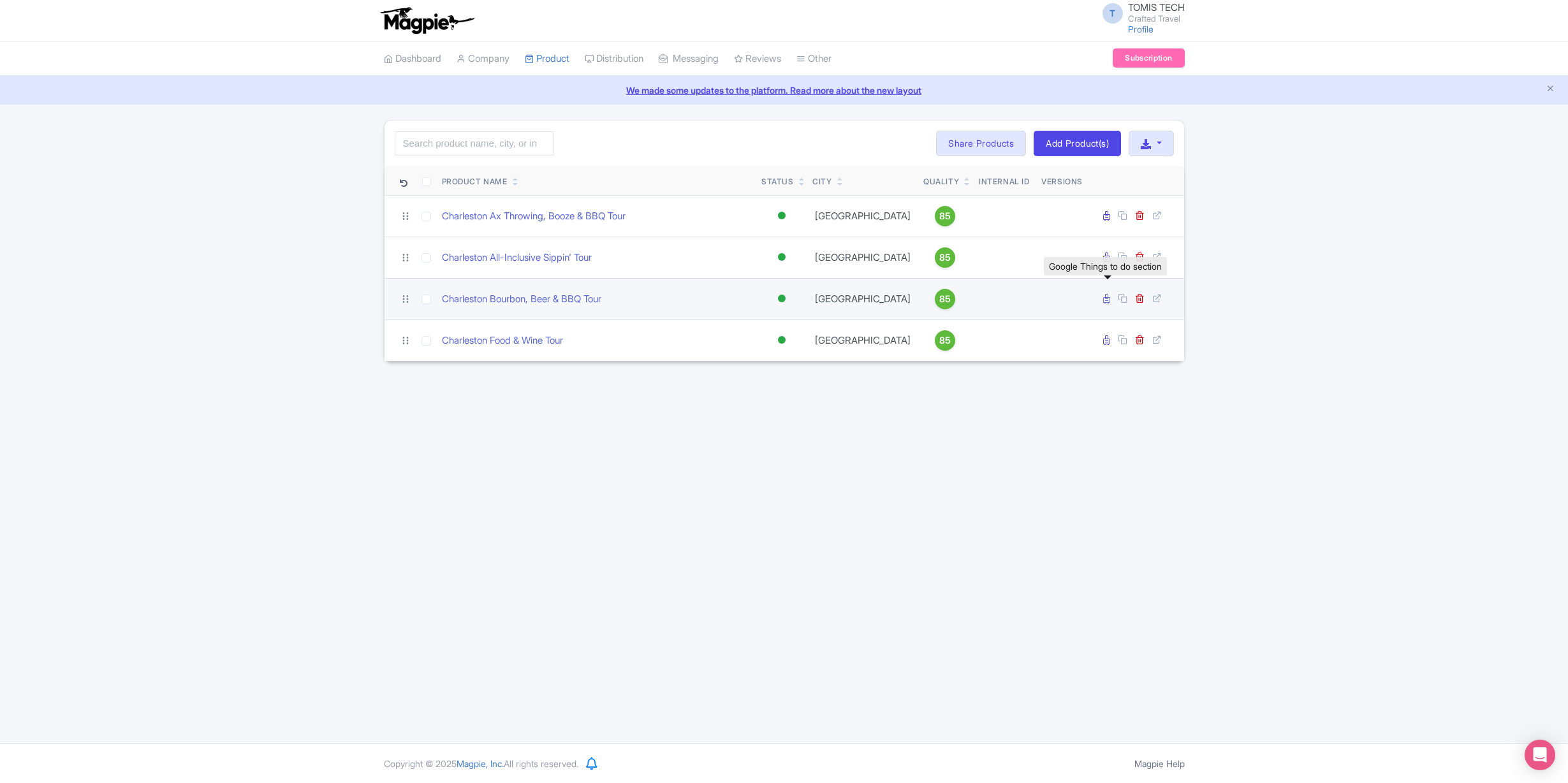
click at [1105, 296] on icon at bounding box center [1106, 298] width 7 height 10
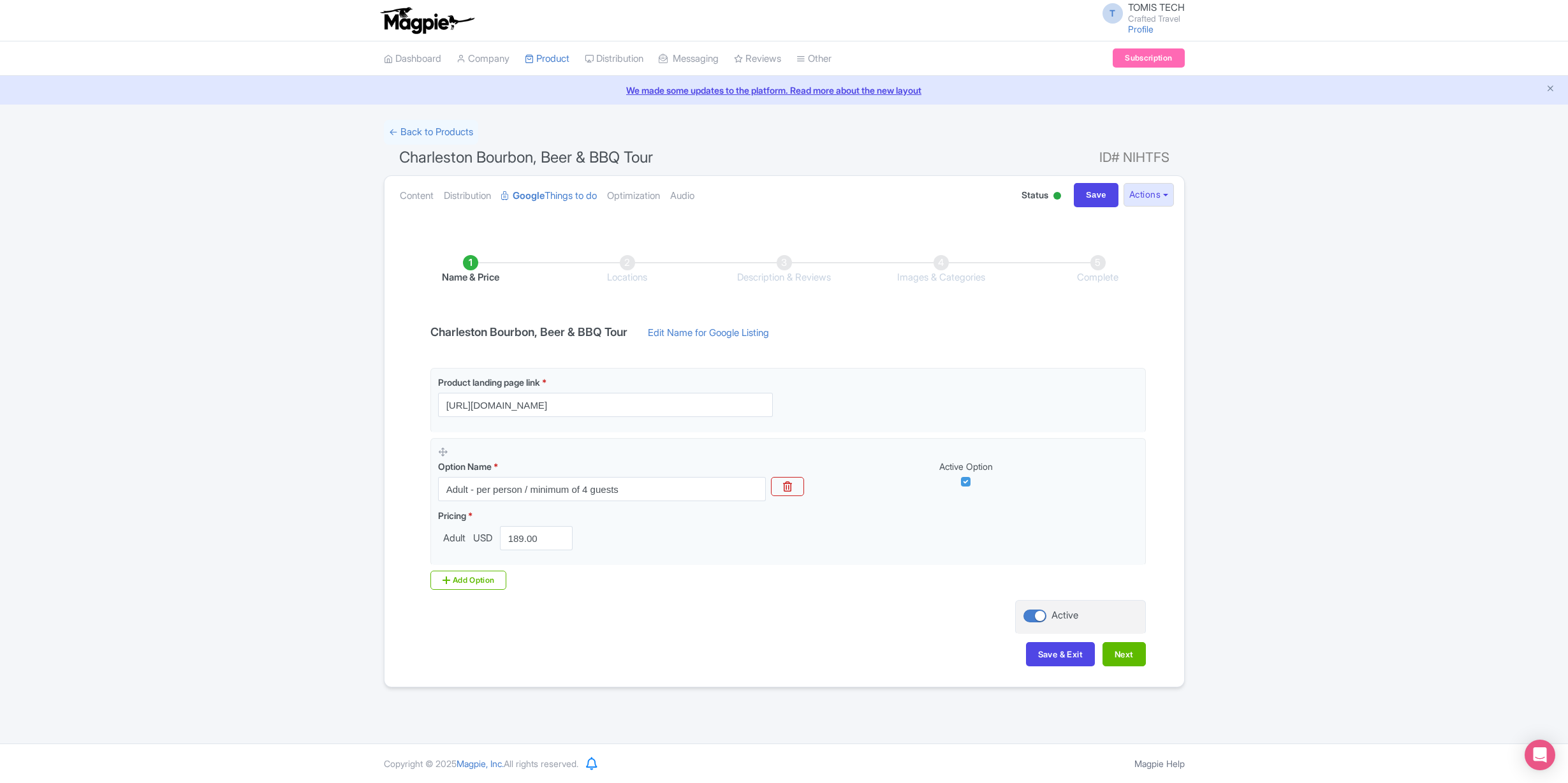
click at [630, 264] on li "Locations" at bounding box center [628, 270] width 157 height 30
click at [626, 264] on li "Locations" at bounding box center [628, 270] width 157 height 30
click at [1126, 656] on button "Next" at bounding box center [1124, 653] width 43 height 24
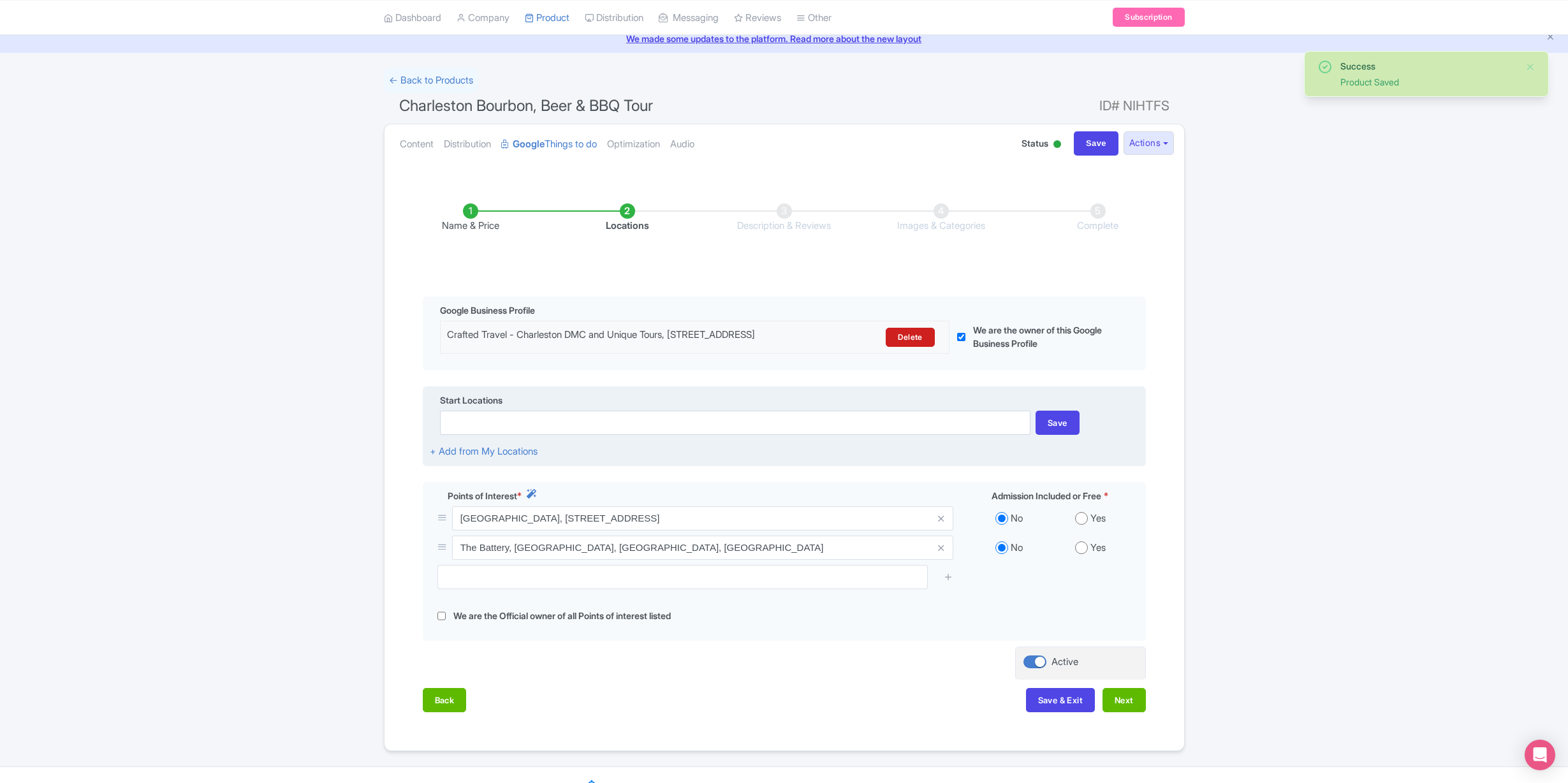
scroll to position [86, 0]
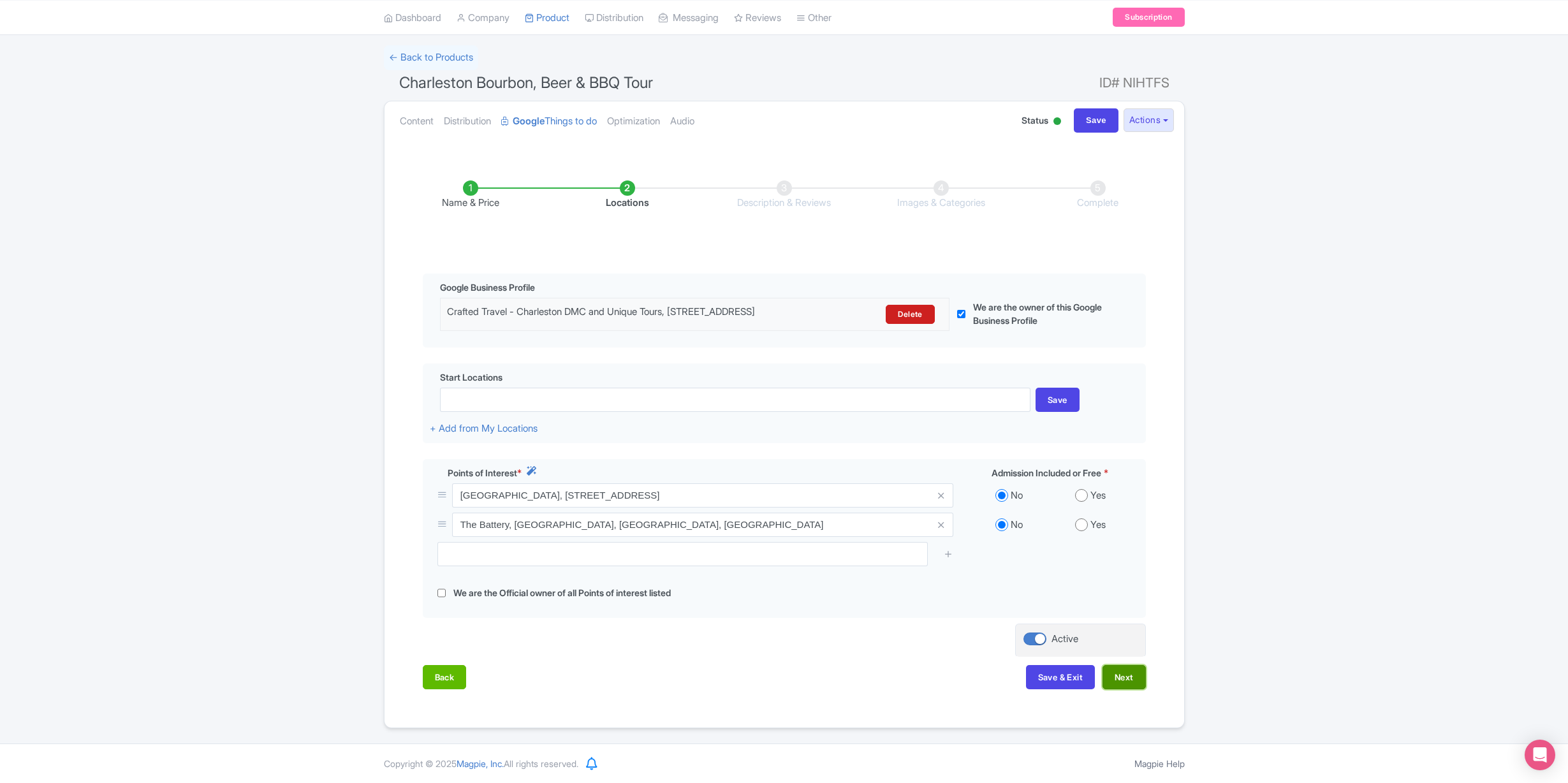
click at [1130, 678] on button "Next" at bounding box center [1124, 676] width 43 height 24
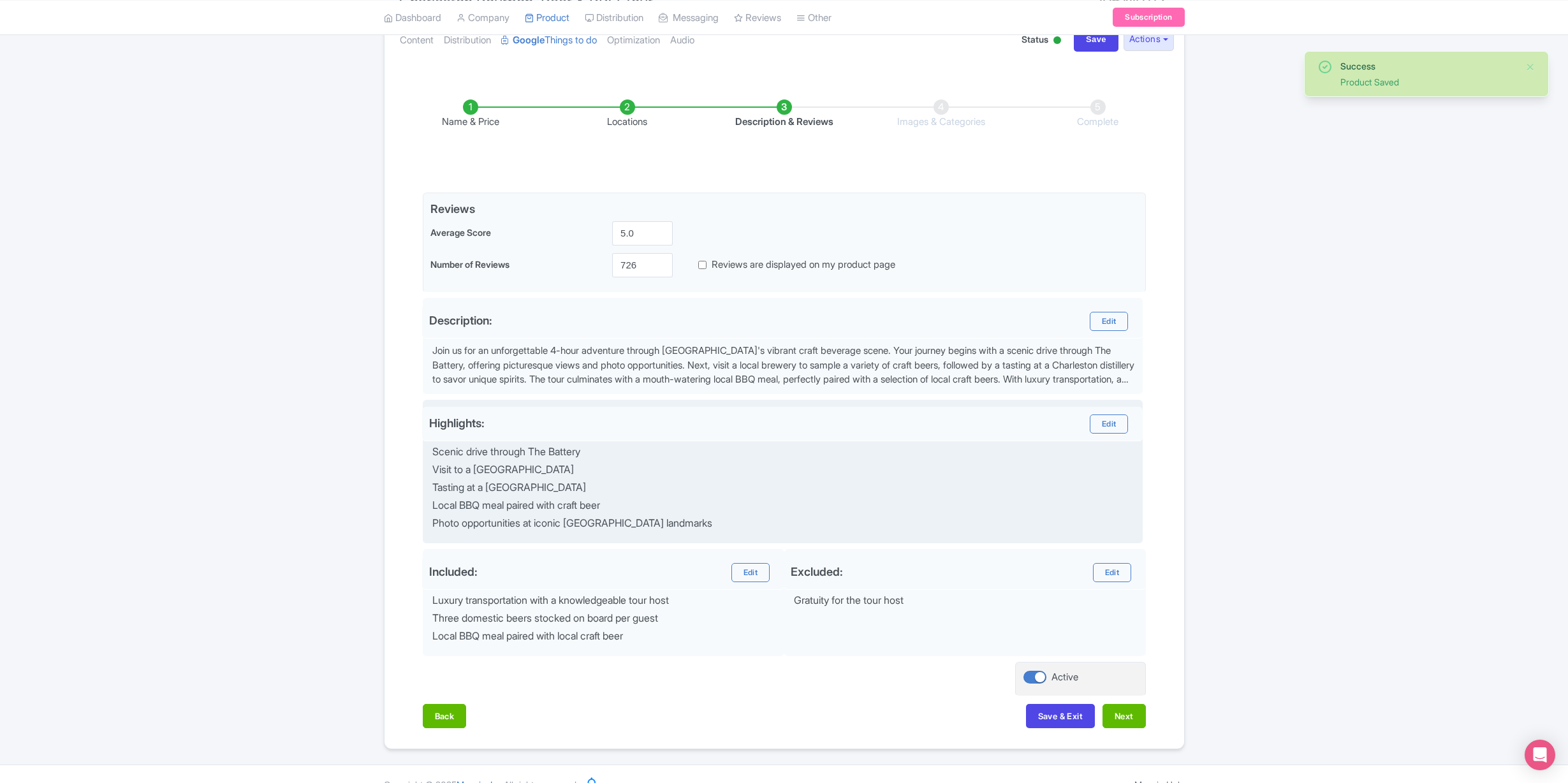
scroll to position [176, 0]
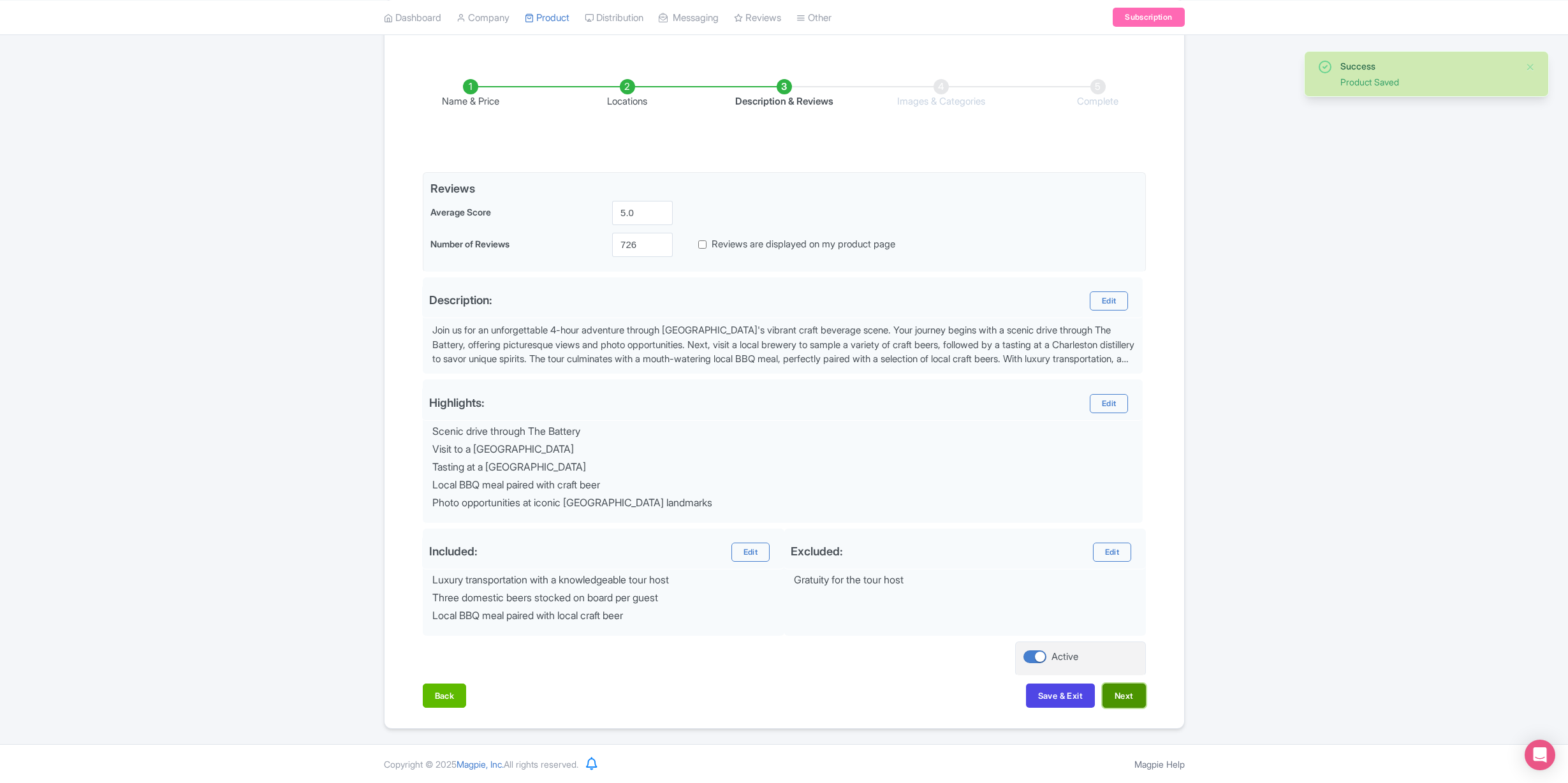
click at [1127, 694] on button "Next" at bounding box center [1124, 695] width 43 height 24
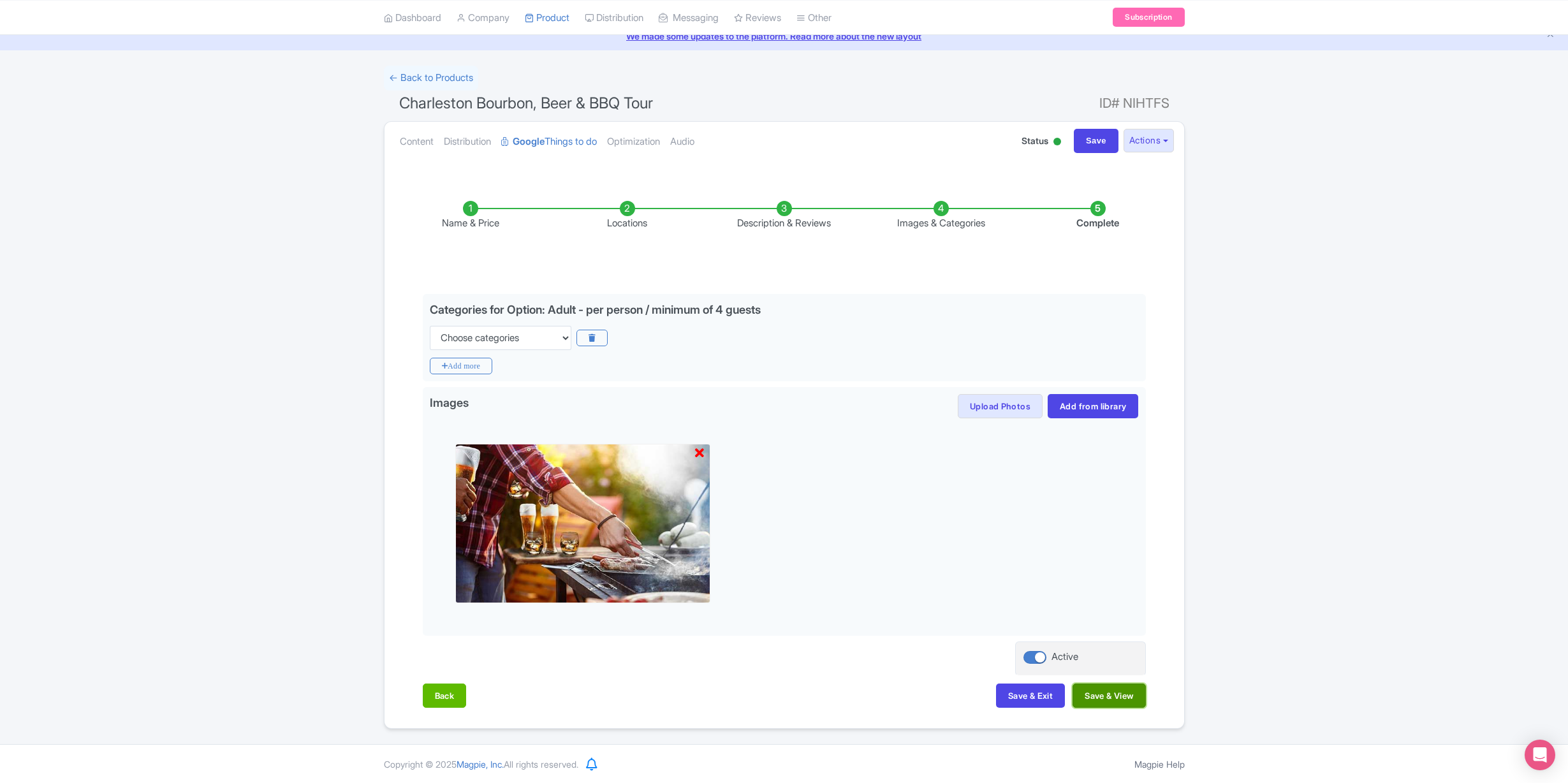
click at [1134, 699] on button "Save & View" at bounding box center [1109, 695] width 72 height 24
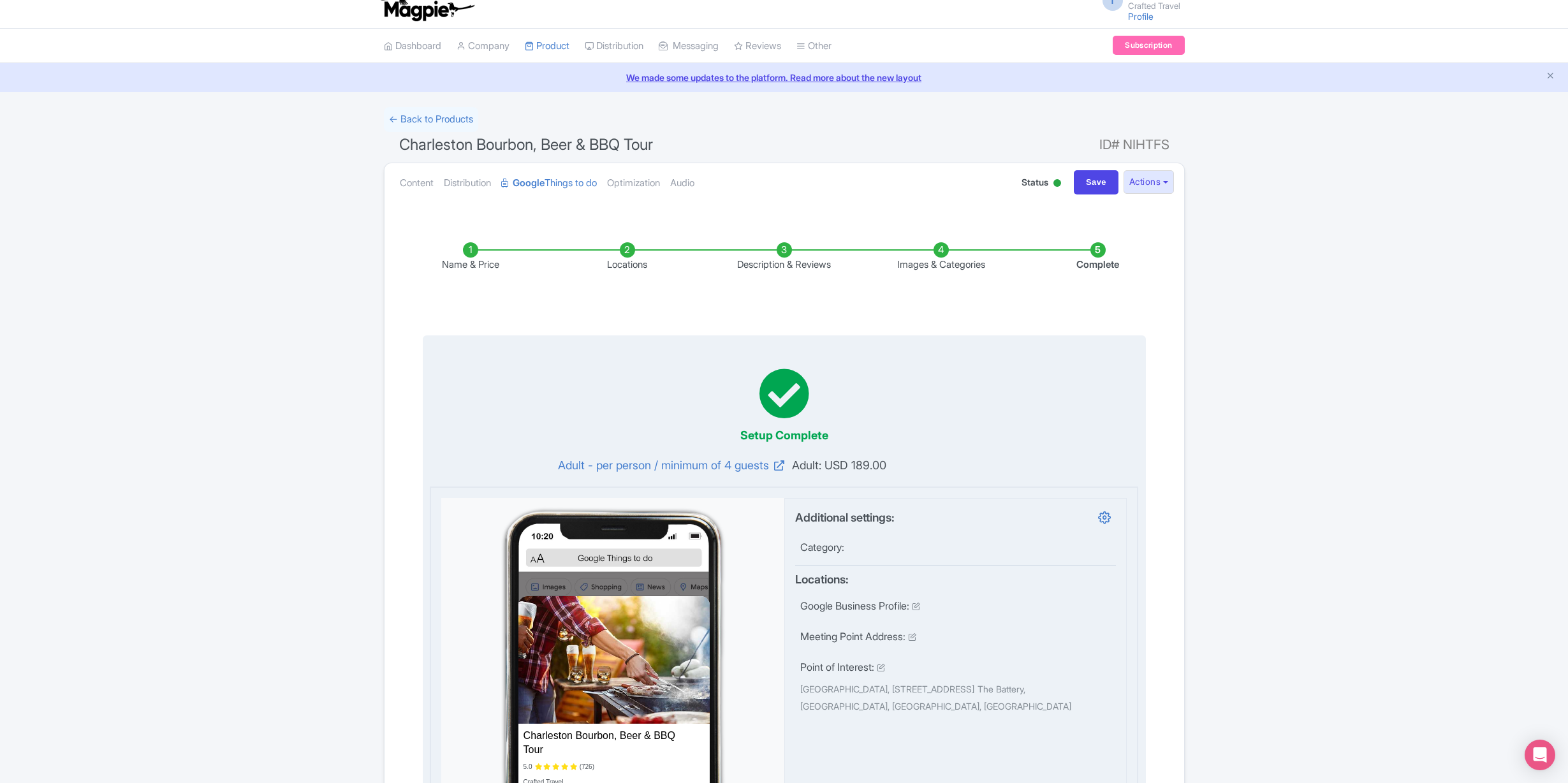
scroll to position [0, 0]
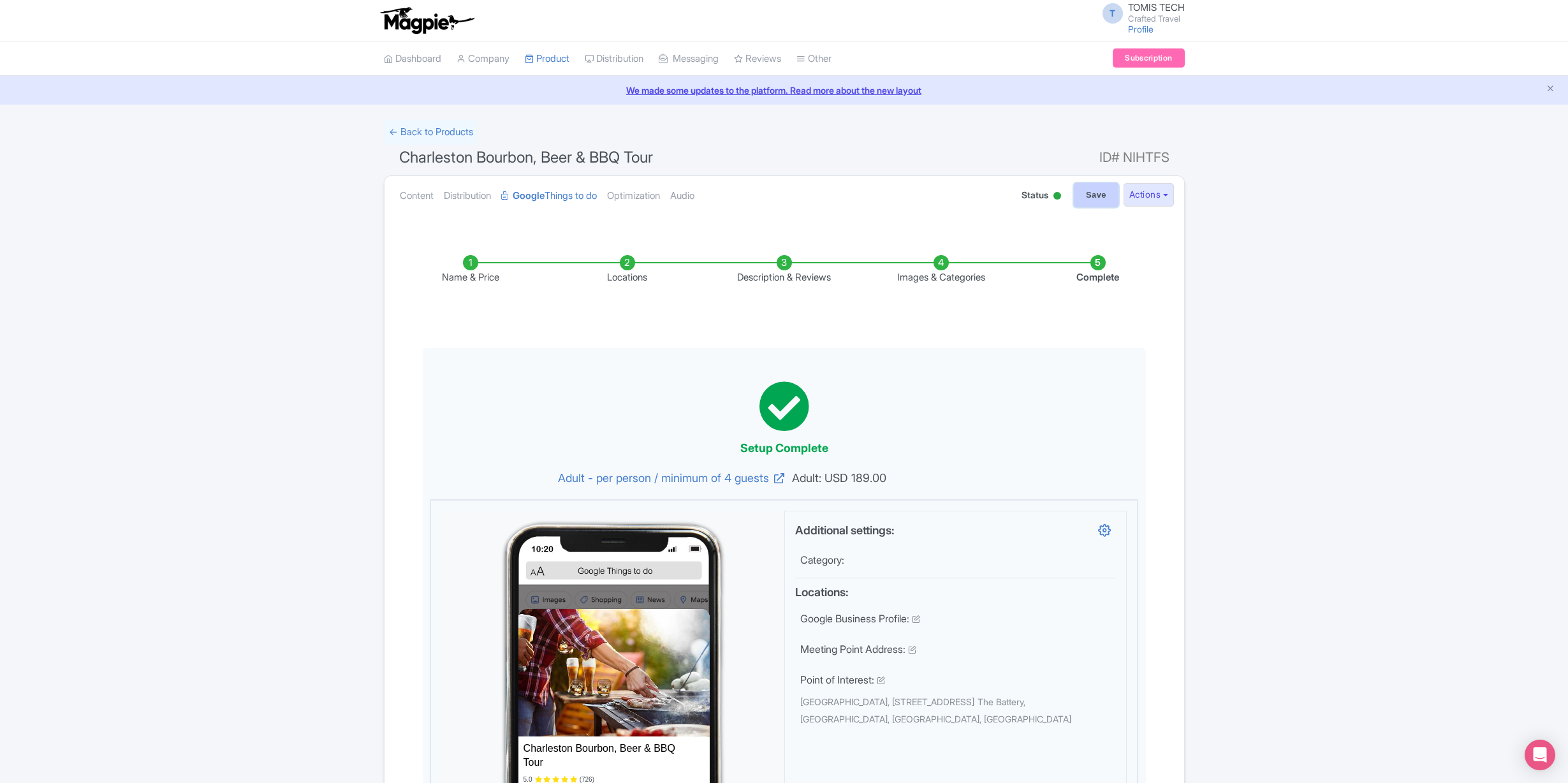
click at [1080, 191] on input "Save" at bounding box center [1096, 195] width 45 height 24
type input "Saving..."
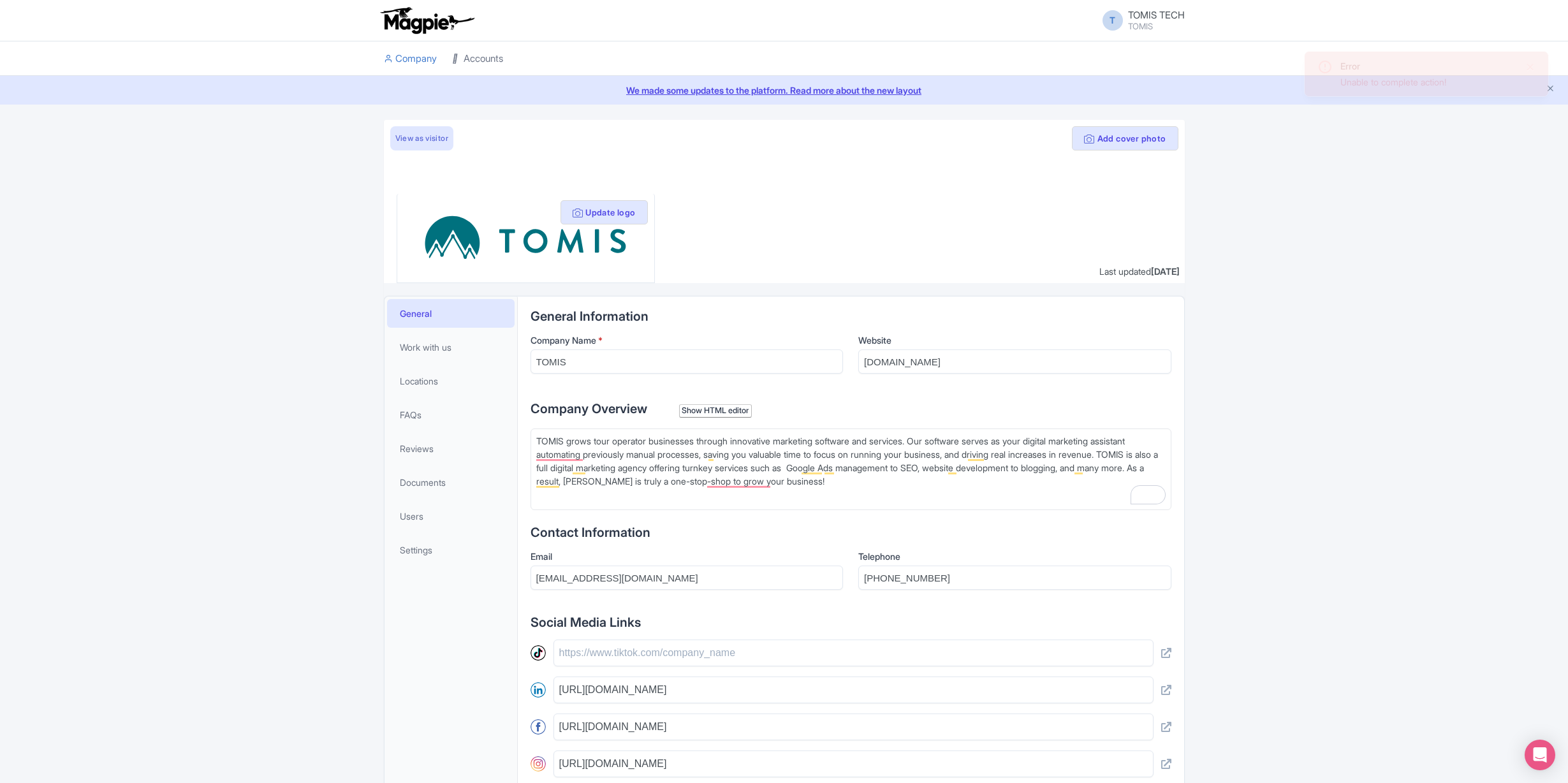
click at [483, 57] on link "Accounts" at bounding box center [478, 59] width 51 height 35
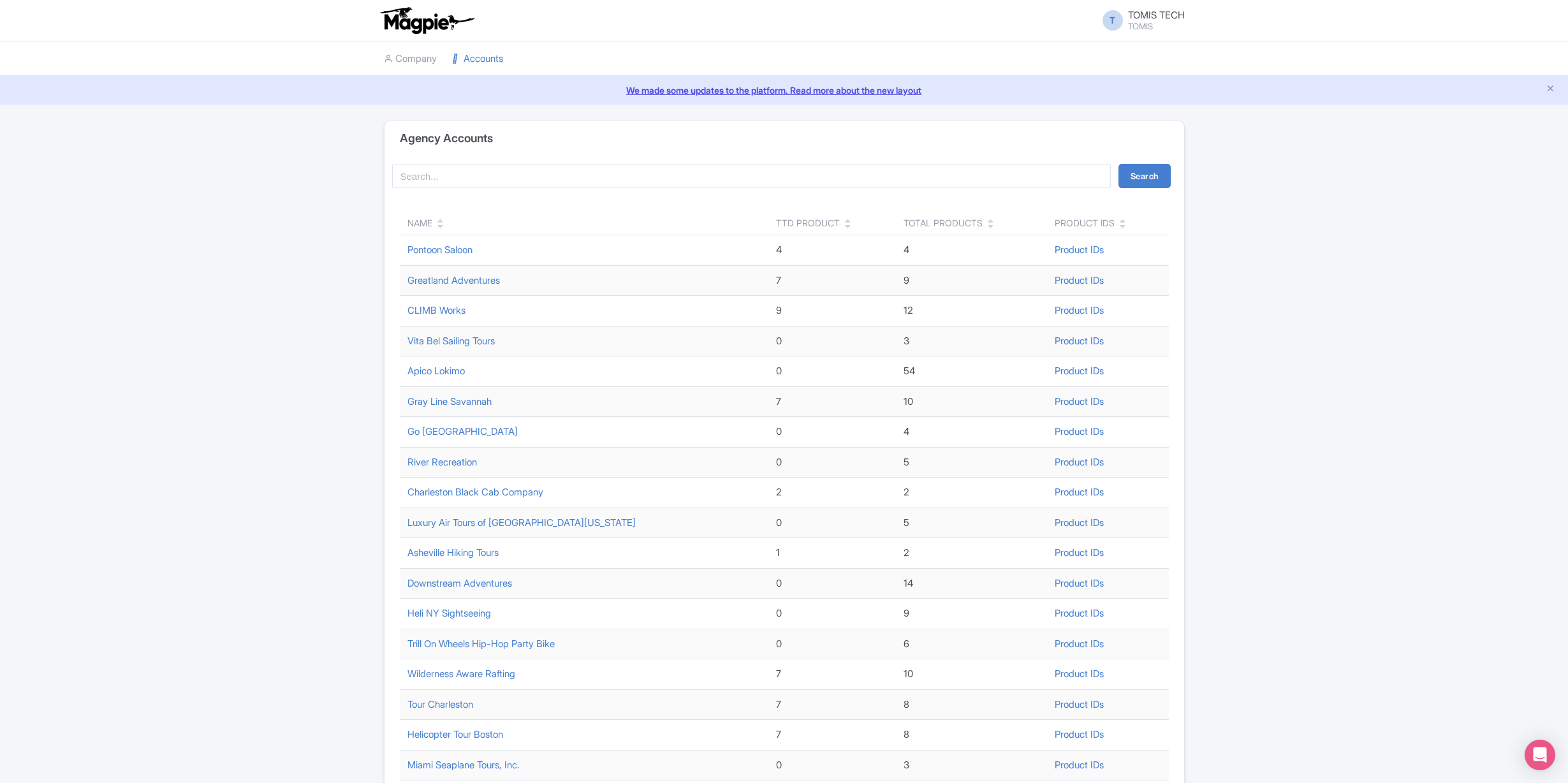
click at [441, 225] on icon at bounding box center [440, 227] width 6 height 9
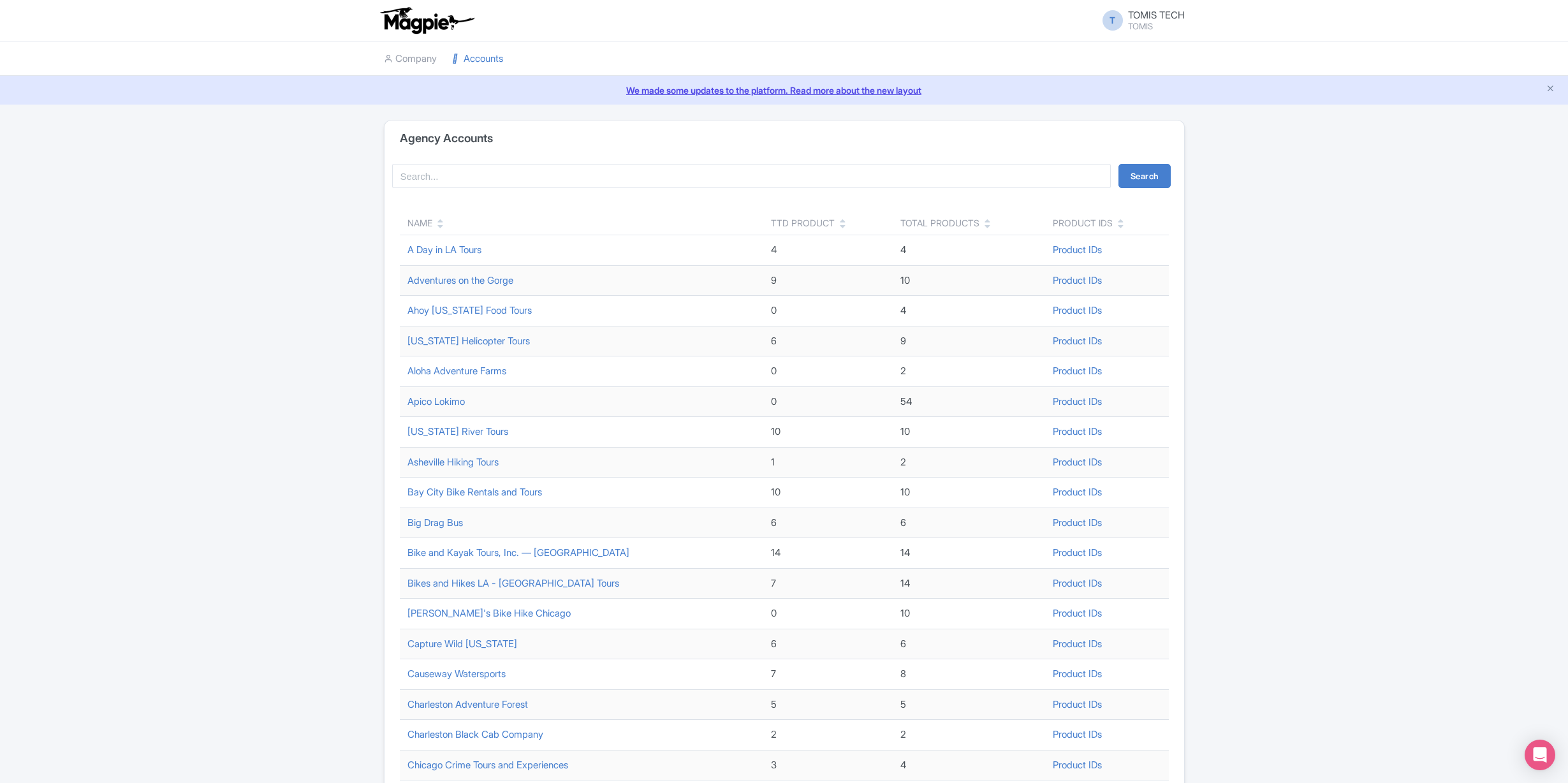
scroll to position [172, 0]
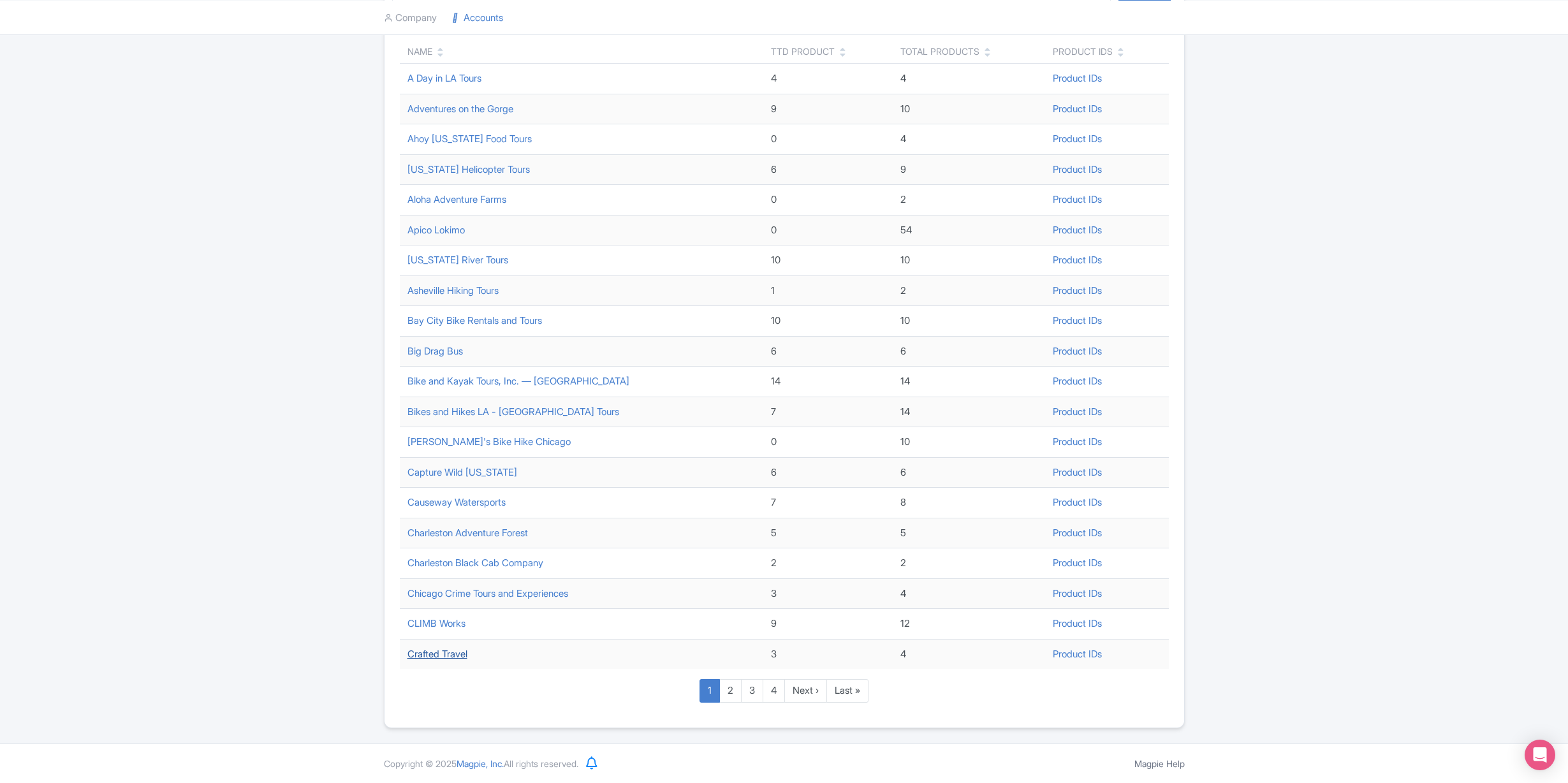
click at [450, 652] on link "Crafted Travel" at bounding box center [437, 654] width 60 height 12
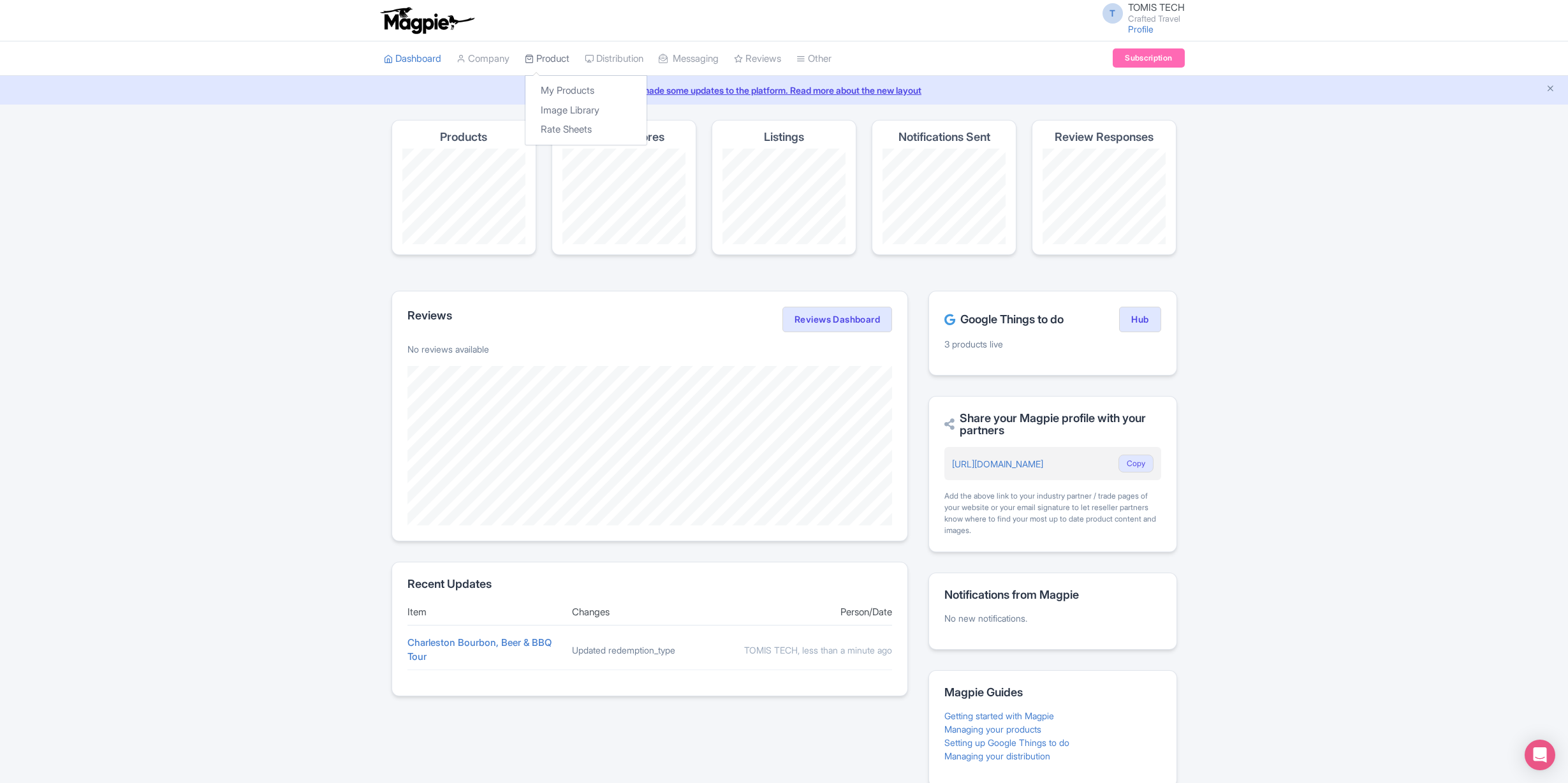
click at [561, 62] on link "Product" at bounding box center [546, 59] width 45 height 35
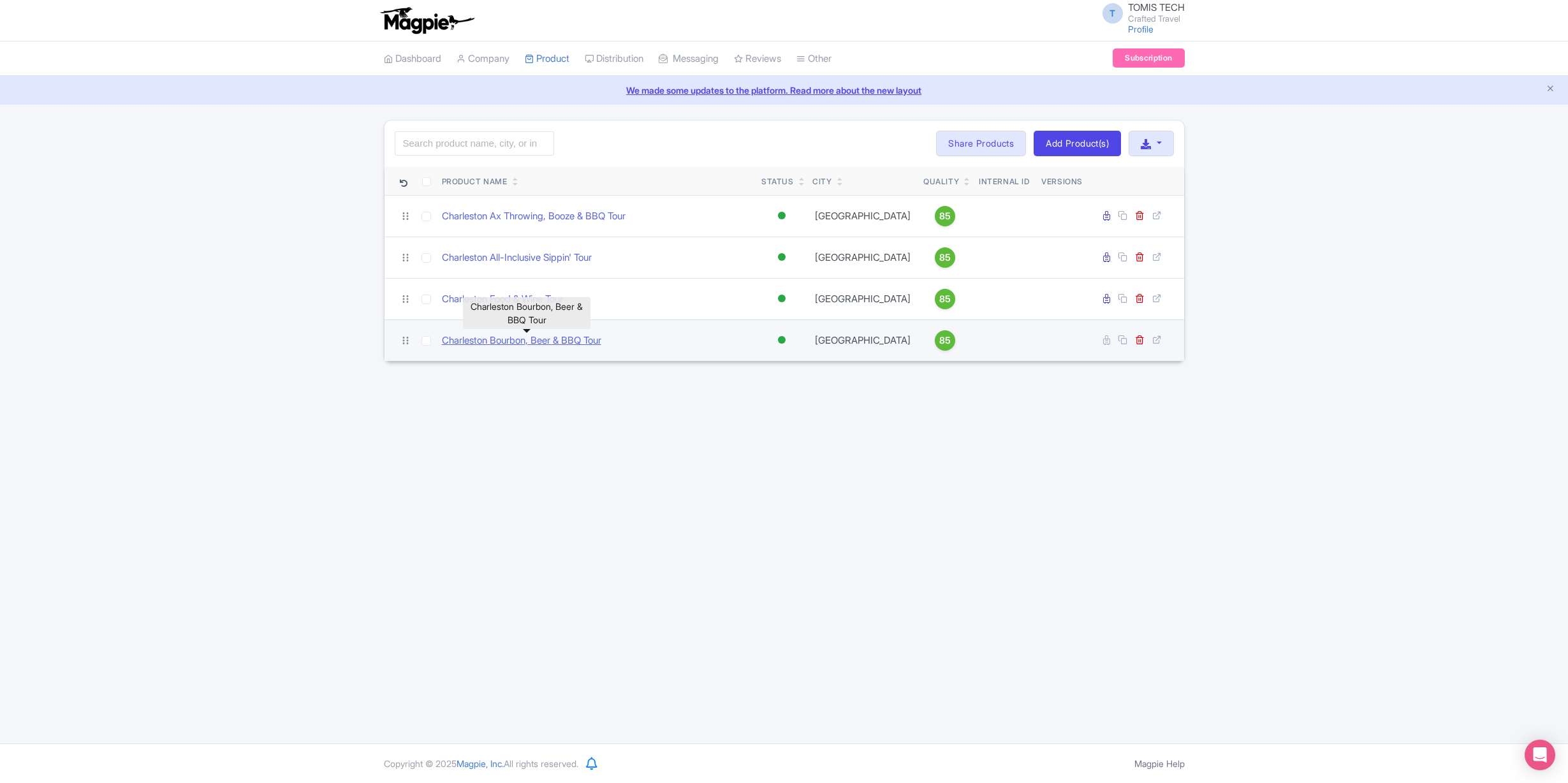
click at [524, 342] on link "Charleston Bourbon, Beer & BBQ Tour" at bounding box center [521, 340] width 160 height 15
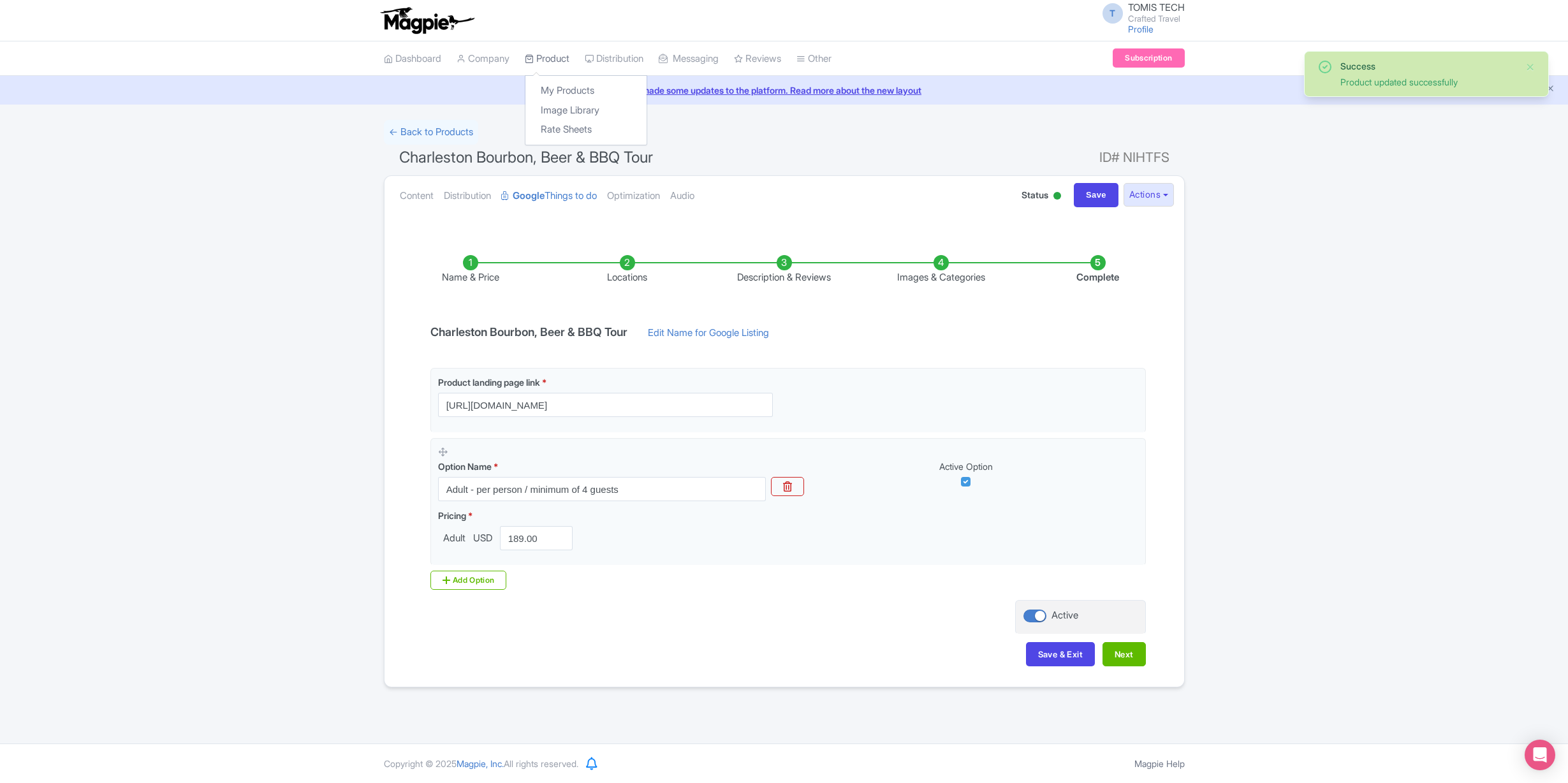
click at [550, 56] on link "Product" at bounding box center [546, 59] width 45 height 35
